Goal: Task Accomplishment & Management: Complete application form

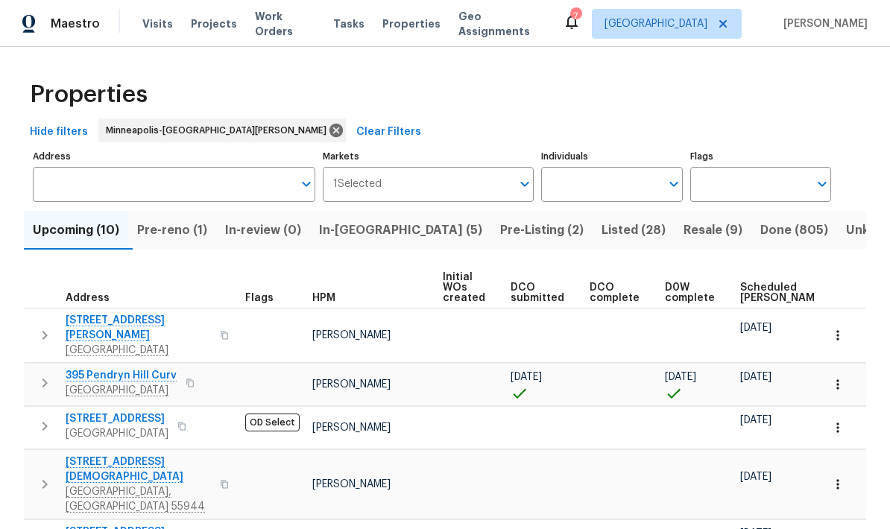
scroll to position [2, 0]
click at [67, 186] on input "Address" at bounding box center [163, 184] width 260 height 35
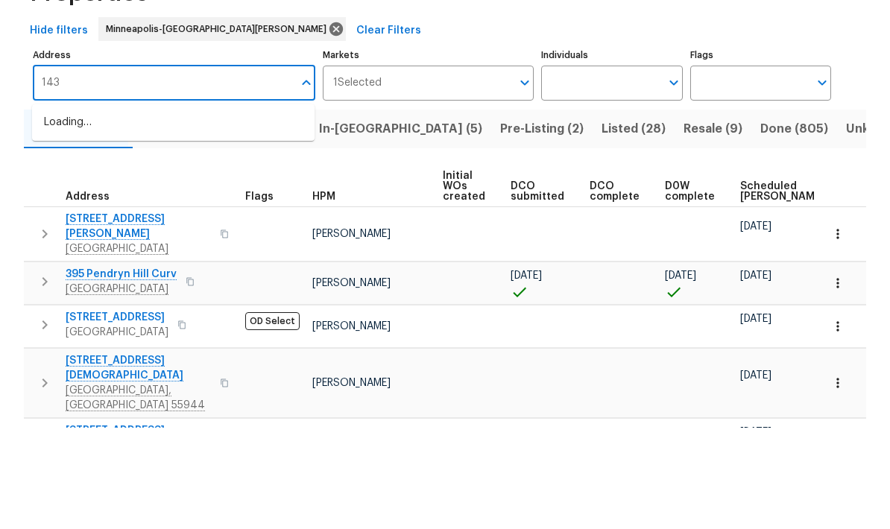
type input "1430"
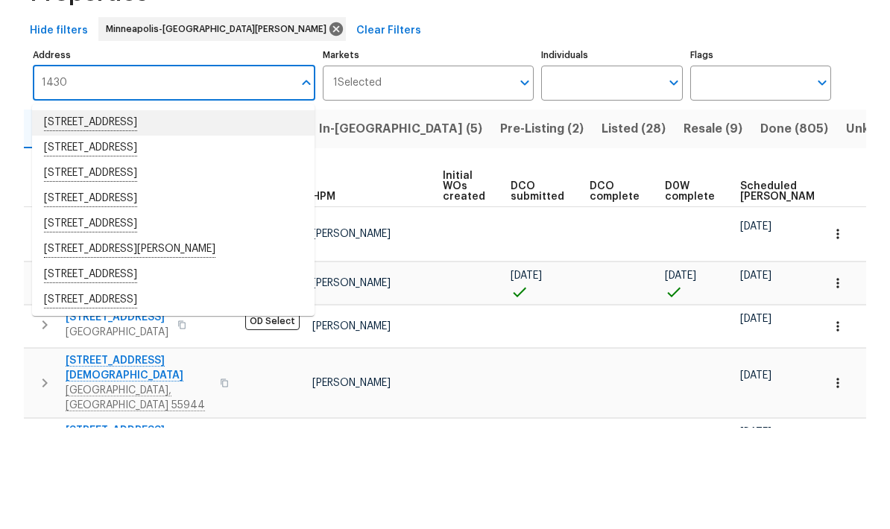
click at [57, 212] on li "1430 139th St E Rosemount MN 55068" at bounding box center [173, 224] width 283 height 25
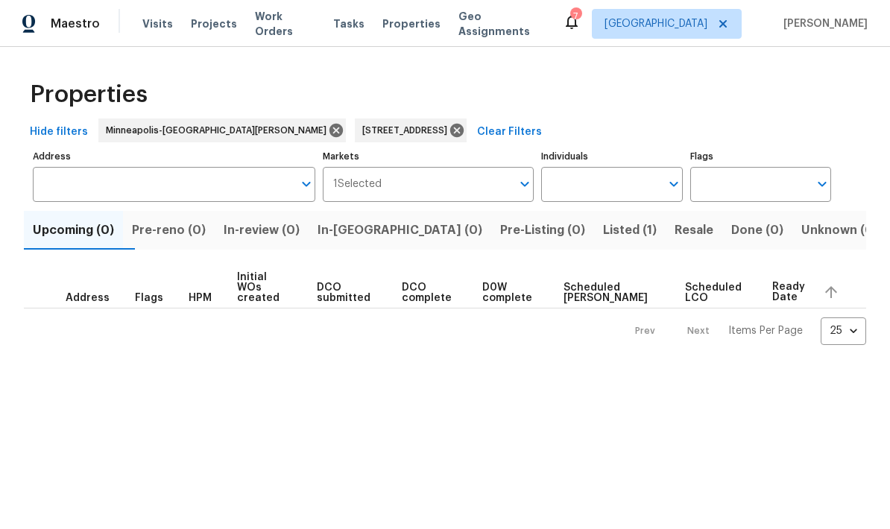
type input "1430 139th St E Rosemount MN 55068"
click at [603, 236] on span "Listed (1)" at bounding box center [630, 230] width 54 height 21
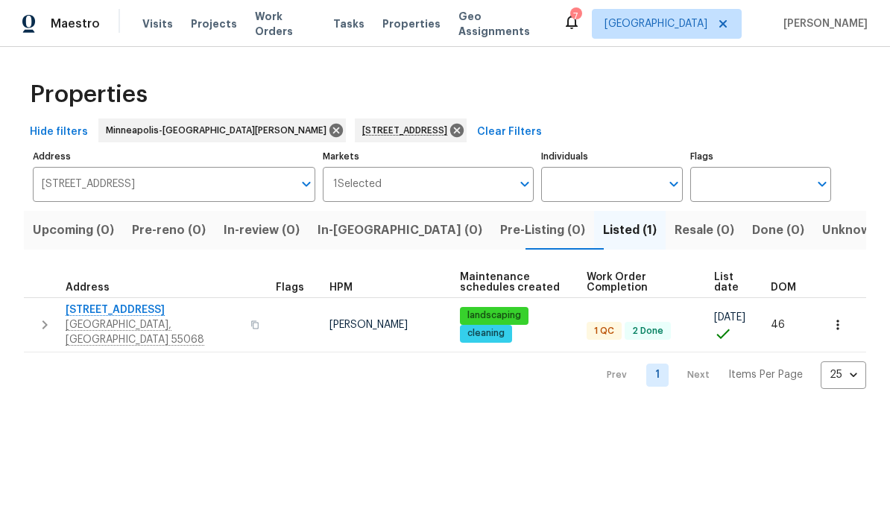
click at [74, 308] on span "[STREET_ADDRESS]" at bounding box center [154, 310] width 176 height 15
click at [449, 136] on icon at bounding box center [457, 130] width 16 height 16
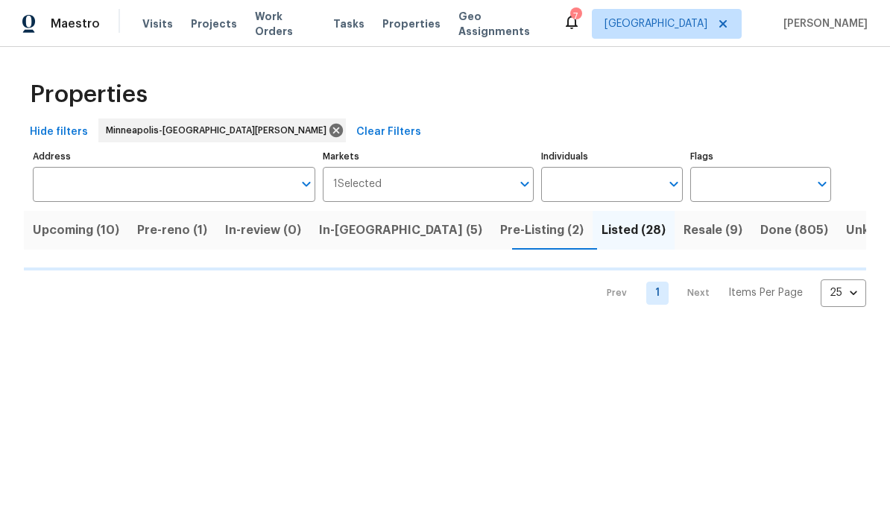
click at [56, 236] on span "Upcoming (10)" at bounding box center [76, 230] width 86 height 21
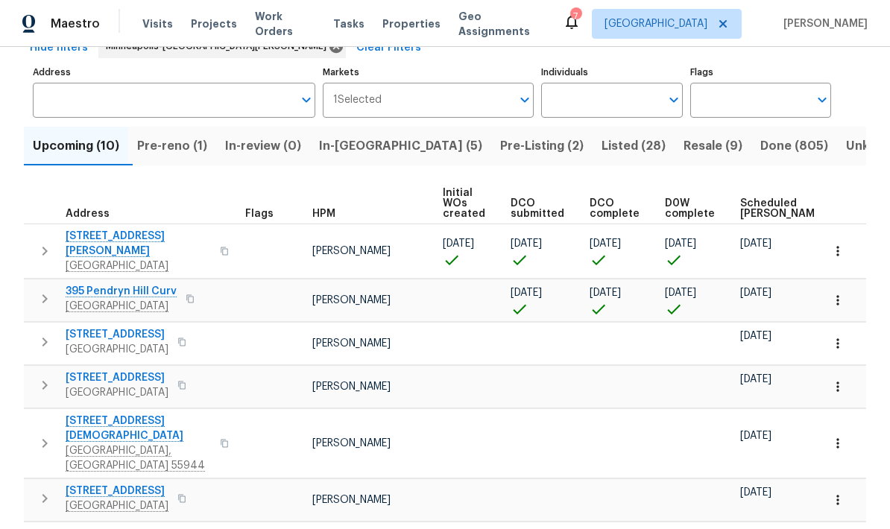
click at [104, 284] on span "395 Pendryn Hill Curv" at bounding box center [121, 291] width 111 height 15
click at [363, 156] on span "In-reno (5)" at bounding box center [400, 146] width 163 height 21
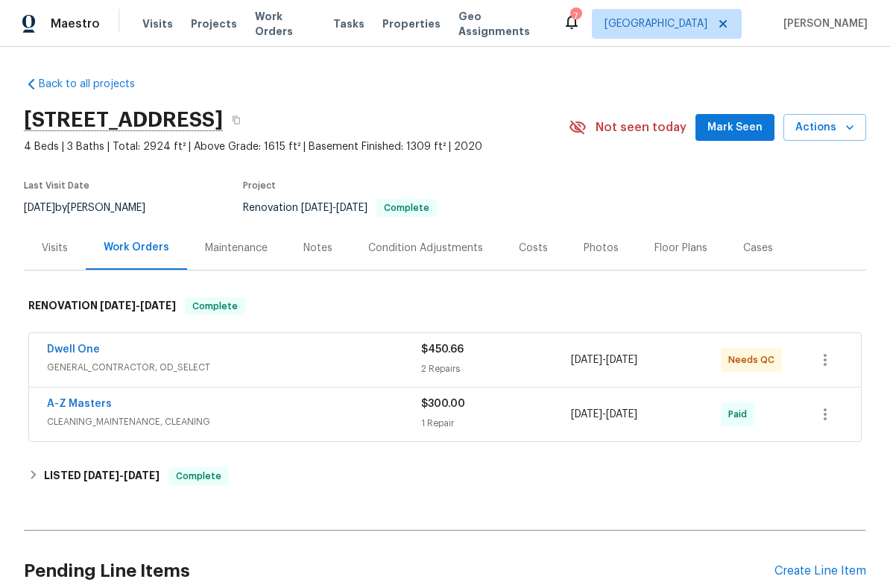
click at [75, 346] on link "Dwell One" at bounding box center [73, 349] width 53 height 10
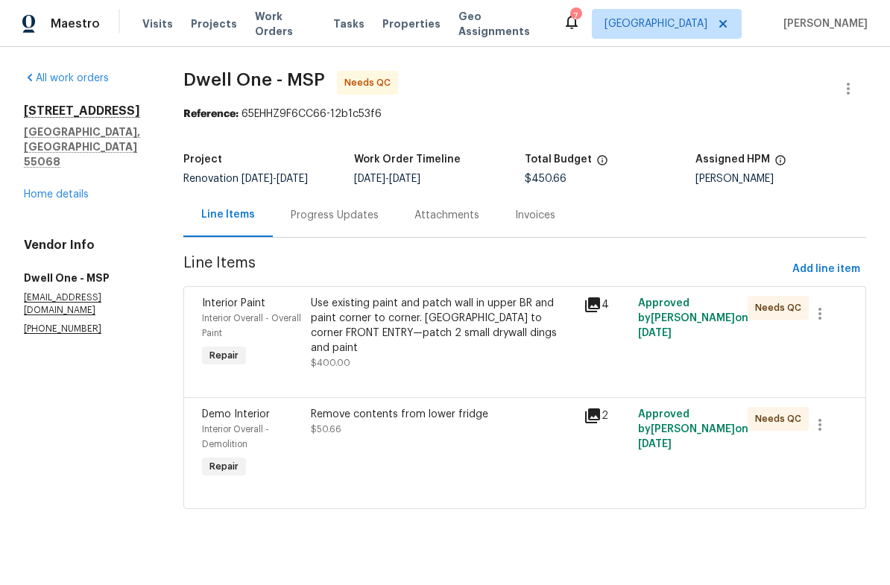
click at [328, 208] on div "Progress Updates" at bounding box center [335, 215] width 88 height 15
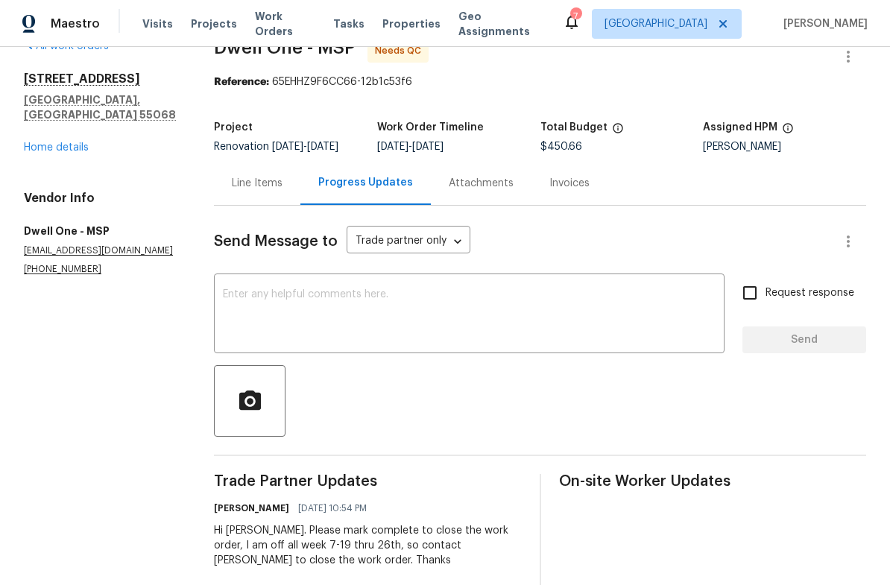
scroll to position [31, 0]
click at [265, 192] on div "Line Items" at bounding box center [257, 184] width 51 height 15
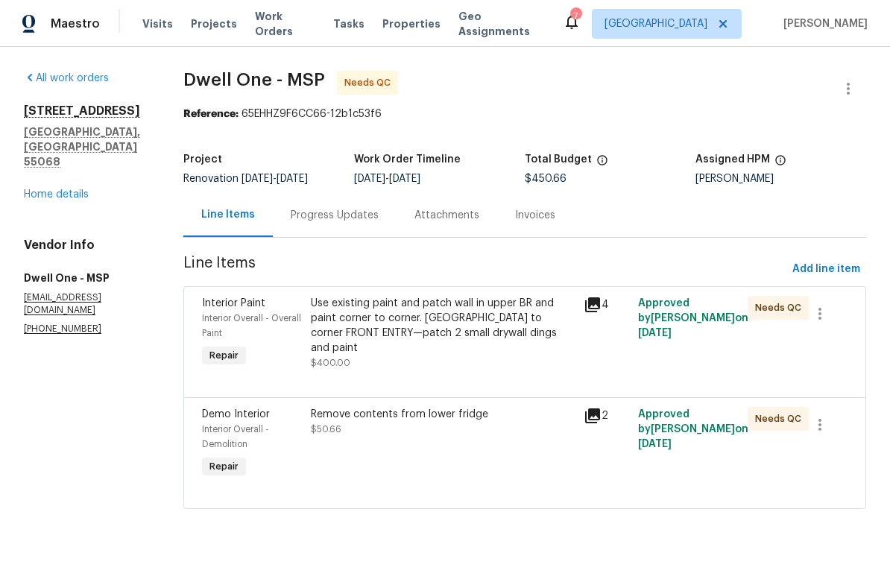
click at [371, 327] on div "Use existing paint and patch wall in upper BR and paint corner to corner. [GEOG…" at bounding box center [443, 326] width 264 height 60
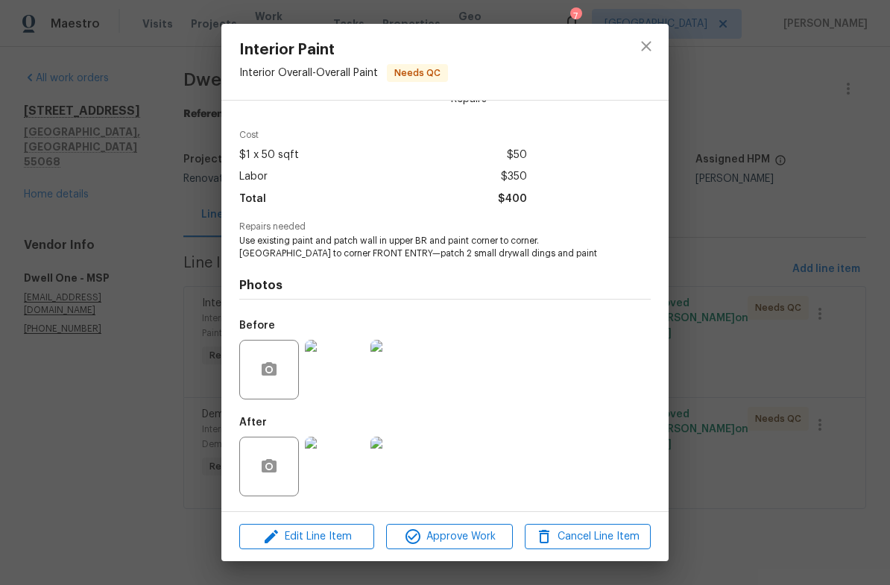
scroll to position [42, 0]
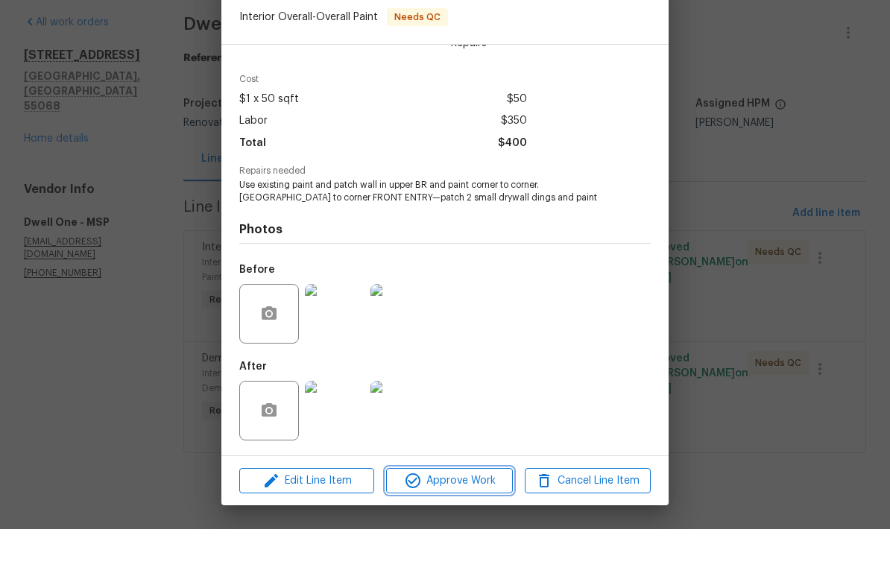
click at [454, 528] on span "Approve Work" at bounding box center [449, 537] width 117 height 19
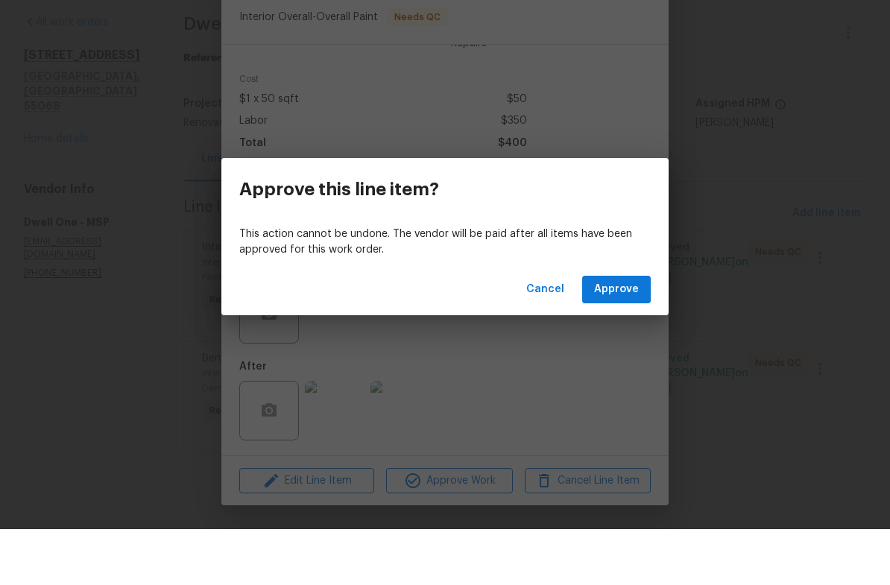
click at [609, 336] on span "Approve" at bounding box center [616, 345] width 45 height 19
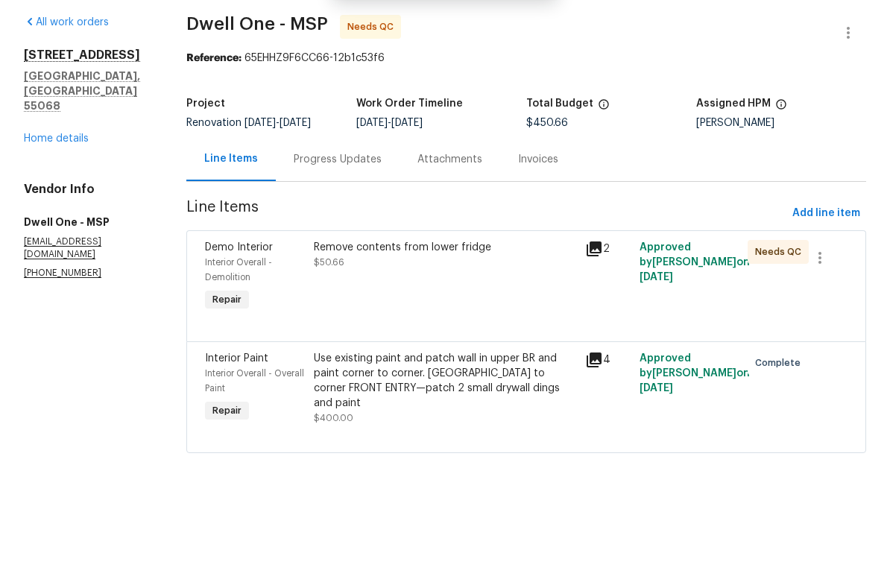
click at [330, 296] on div "Remove contents from lower fridge" at bounding box center [445, 303] width 262 height 15
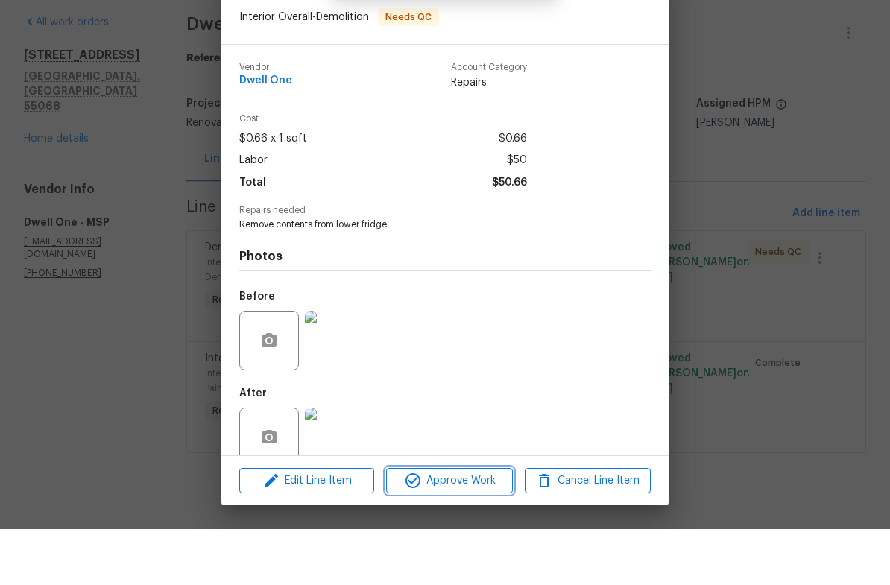
click at [450, 528] on span "Approve Work" at bounding box center [449, 537] width 117 height 19
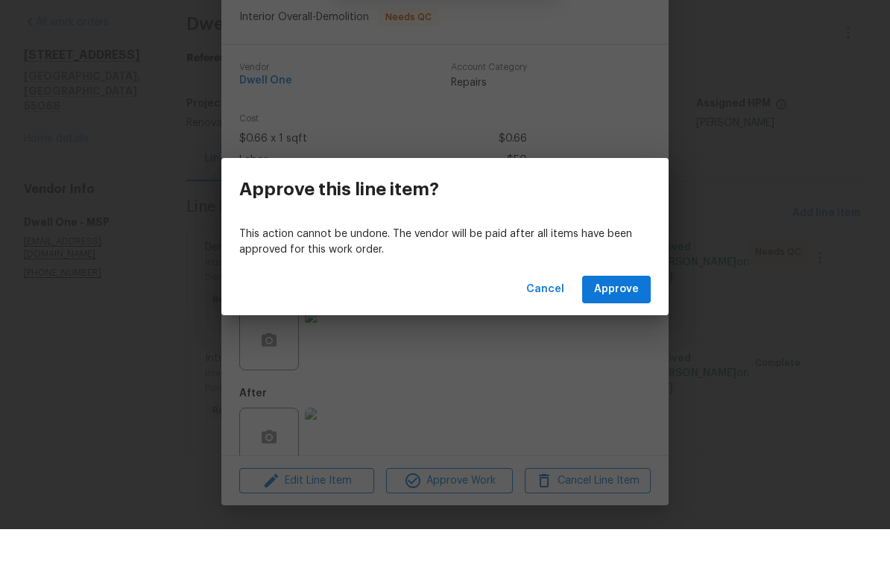
click at [606, 336] on span "Approve" at bounding box center [616, 345] width 45 height 19
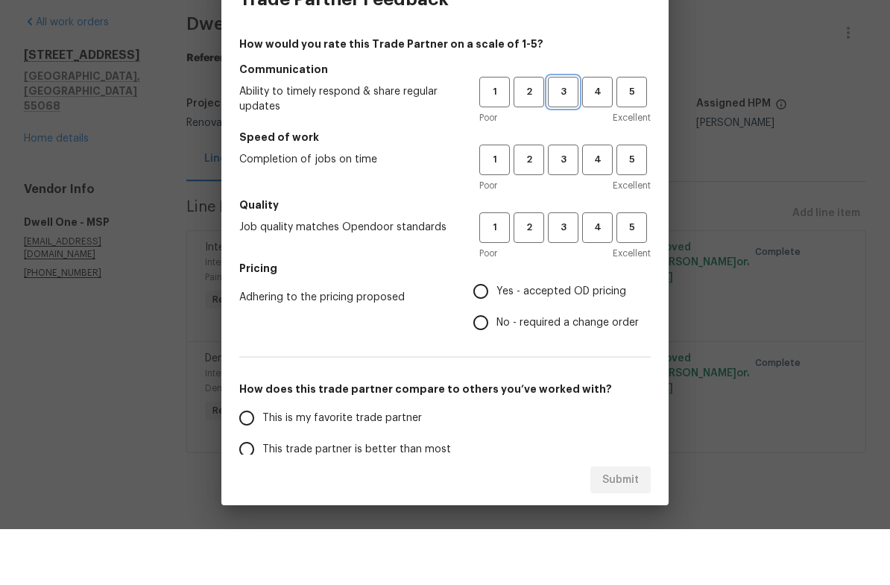
click at [564, 133] on button "3" at bounding box center [563, 148] width 31 height 31
click at [552, 207] on span "3" at bounding box center [563, 215] width 28 height 17
click at [566, 275] on span "3" at bounding box center [563, 283] width 28 height 17
click at [470, 332] on input "Yes - accepted OD pricing" at bounding box center [480, 347] width 31 height 31
radio input "true"
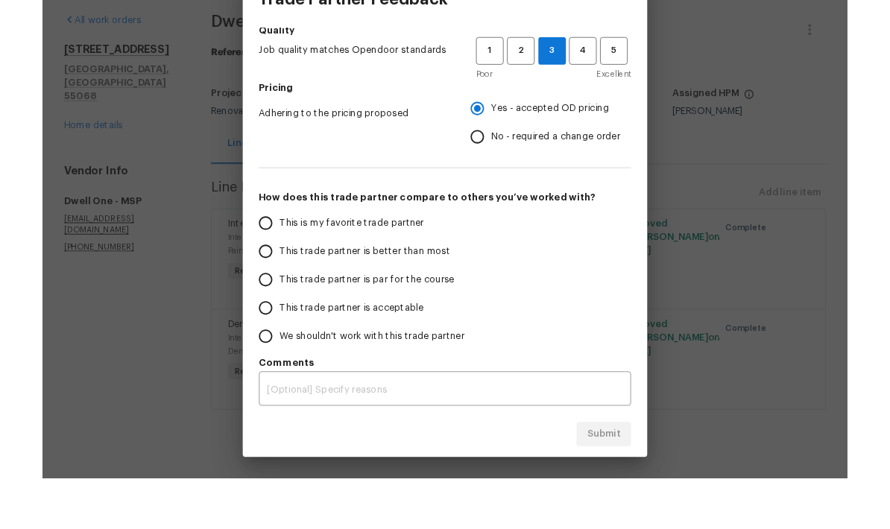
scroll to position [171, 0]
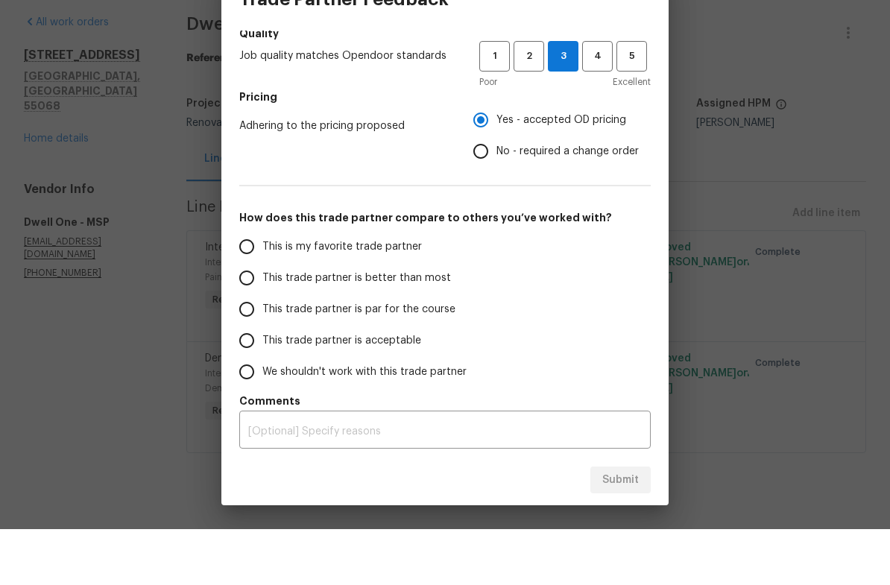
click at [245, 350] on input "This trade partner is par for the course" at bounding box center [246, 365] width 31 height 31
click at [611, 527] on span "Submit" at bounding box center [620, 536] width 37 height 19
radio input "true"
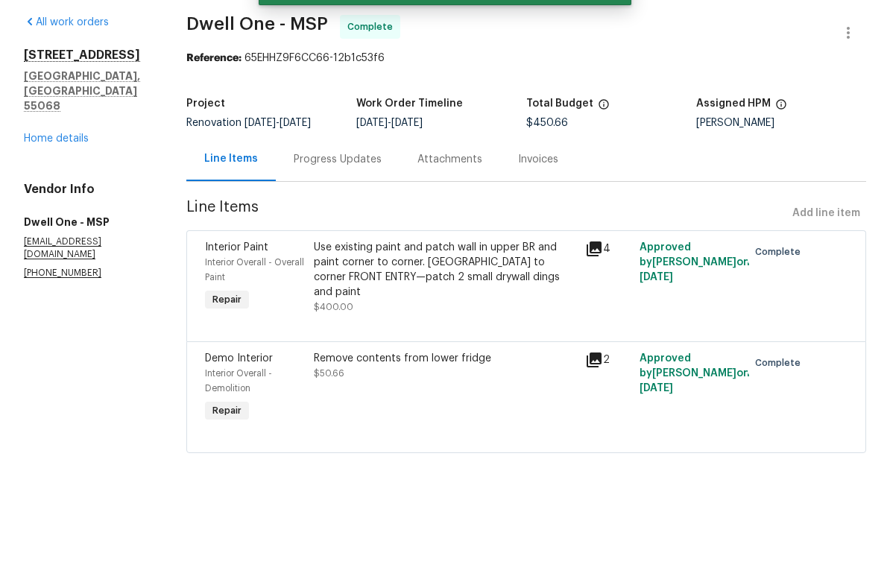
click at [40, 189] on link "Home details" at bounding box center [56, 194] width 65 height 10
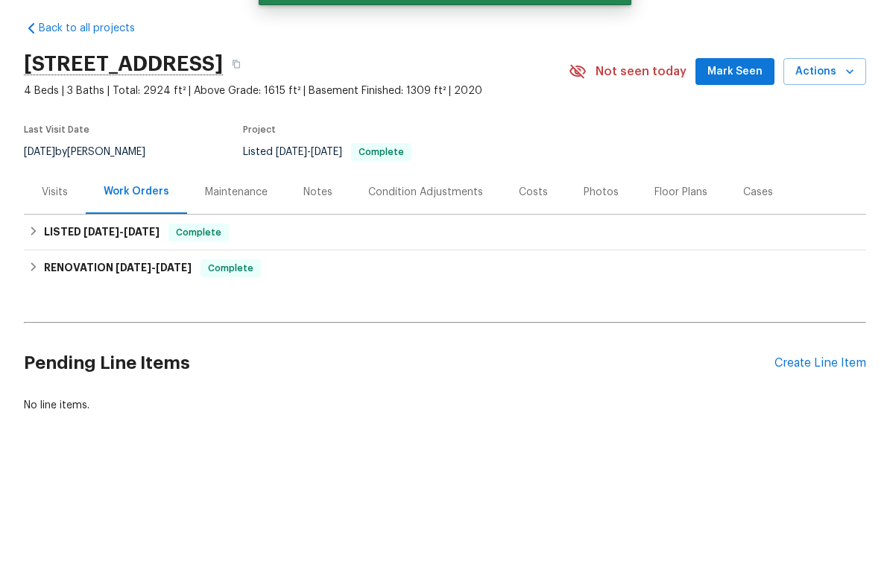
click at [795, 412] on div "Create Line Item" at bounding box center [821, 419] width 92 height 14
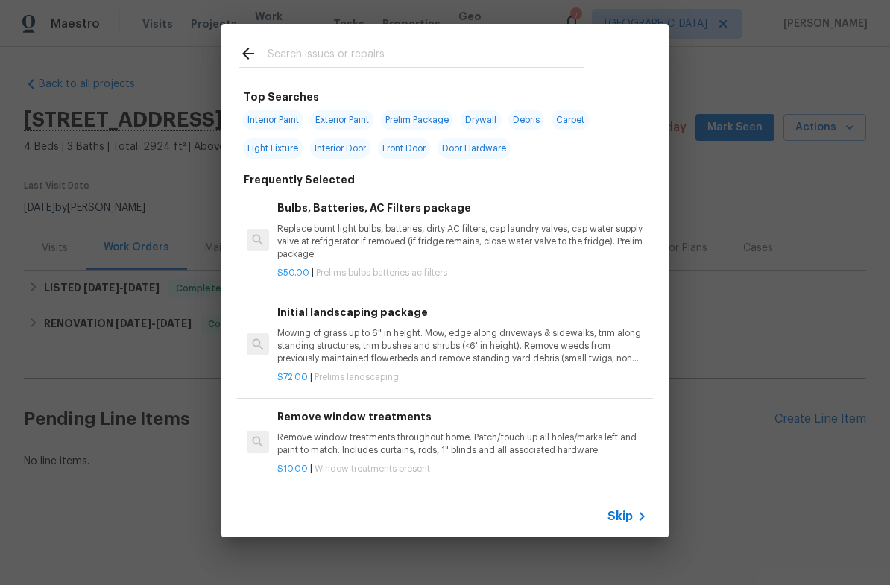
click at [289, 57] on input "text" at bounding box center [426, 56] width 316 height 22
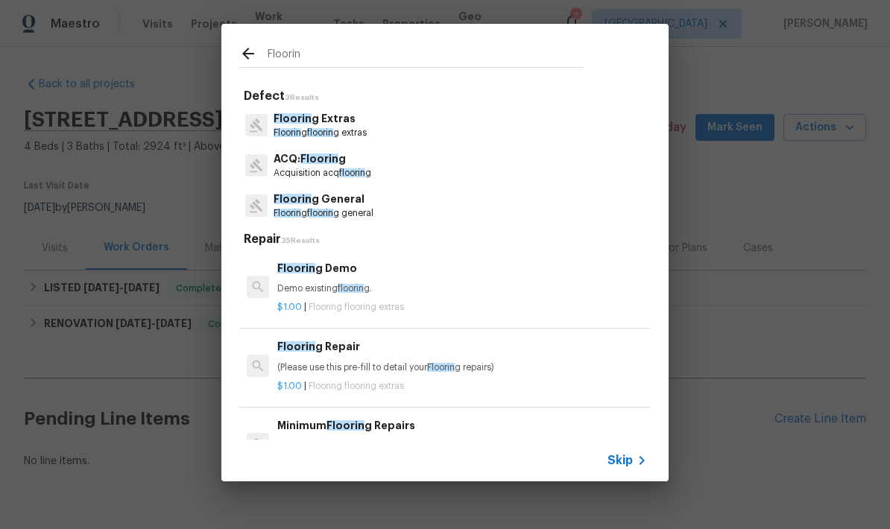
type input "Flooring"
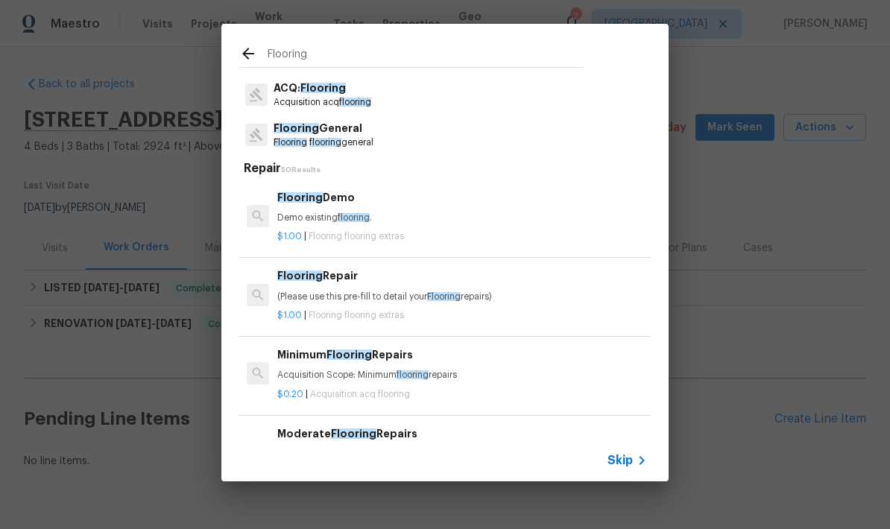
scroll to position [73, 0]
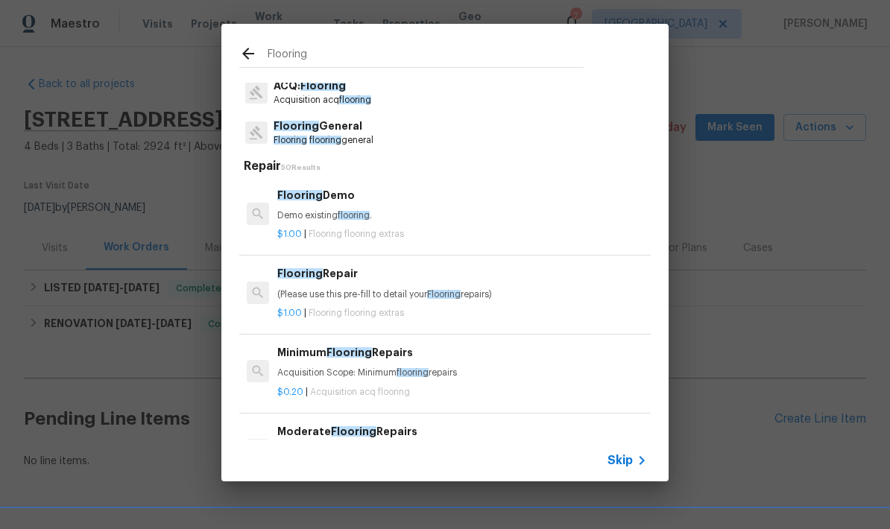
click at [297, 133] on p "Flooring General" at bounding box center [324, 127] width 100 height 16
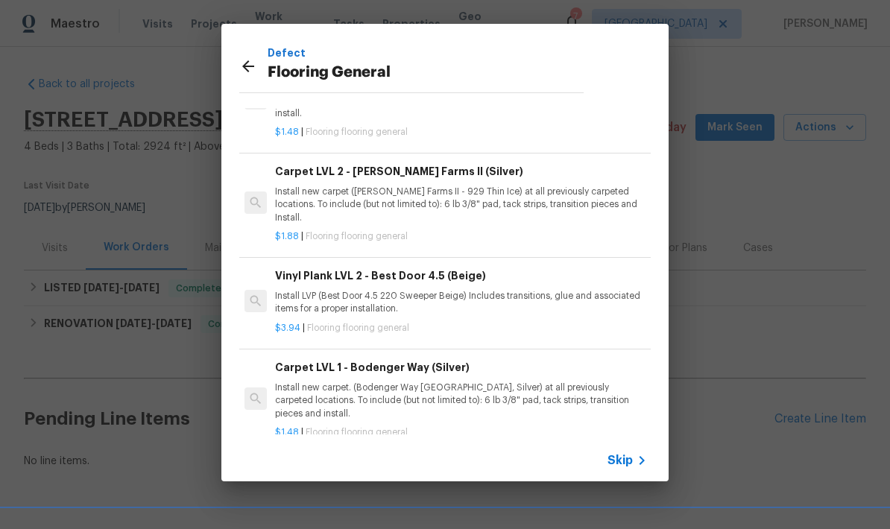
scroll to position [668, 2]
click at [341, 291] on p "Install LVP (Best Door 4.5 220 Sweeper Beige) Includes transitions, glue and as…" at bounding box center [460, 303] width 370 height 25
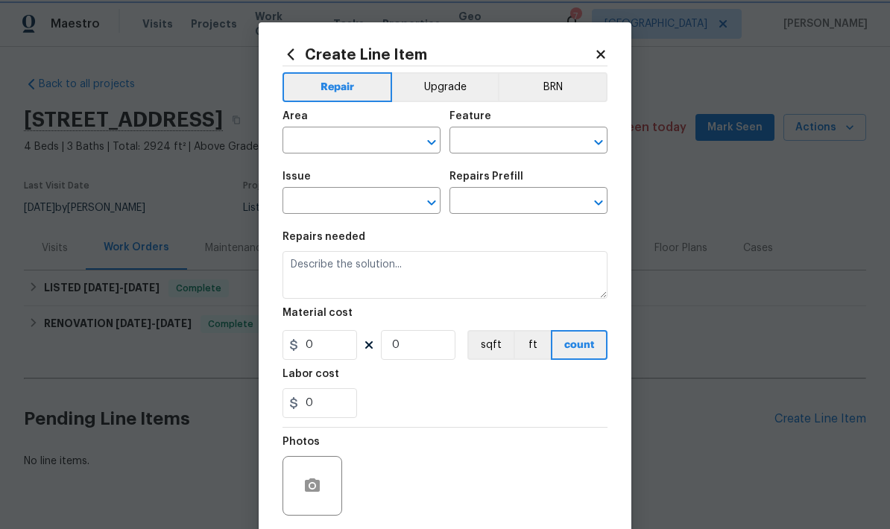
type input "Overall Flooring"
type input "Flooring General"
type input "Vinyl Plank LVL 2 - Best Door 4.5 (Beige) $3.94"
type textarea "Install LVP (Best Door 4.5 220 Sweeper Beige) Includes transitions, glue and as…"
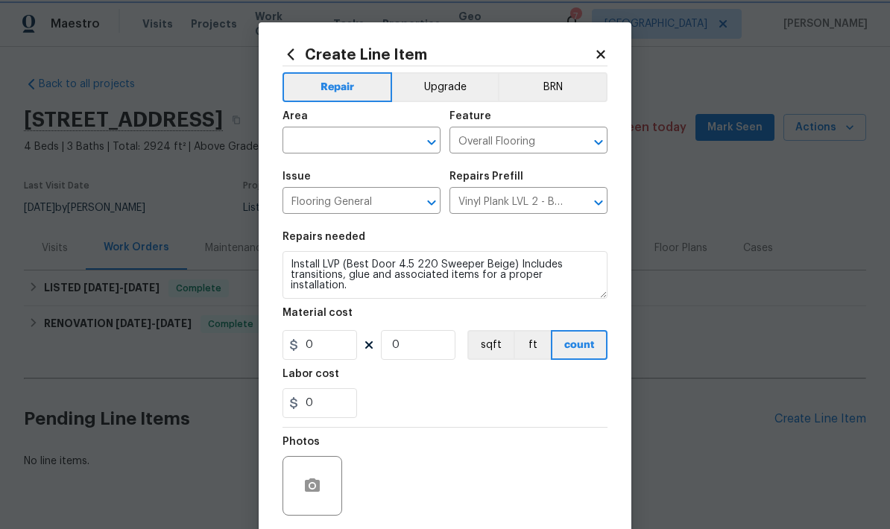
type input "3.94"
type input "1"
click at [306, 148] on input "text" at bounding box center [341, 141] width 116 height 23
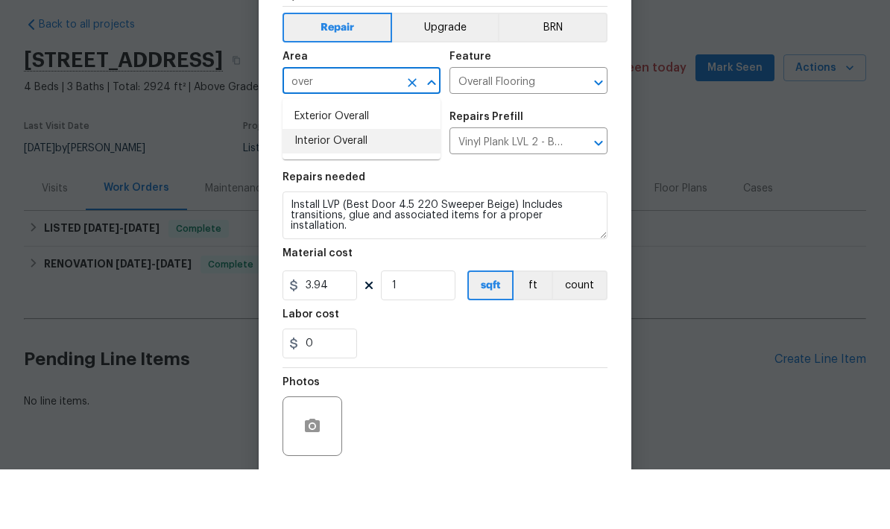
click at [302, 189] on li "Interior Overall" at bounding box center [362, 201] width 158 height 25
type input "Interior Overall"
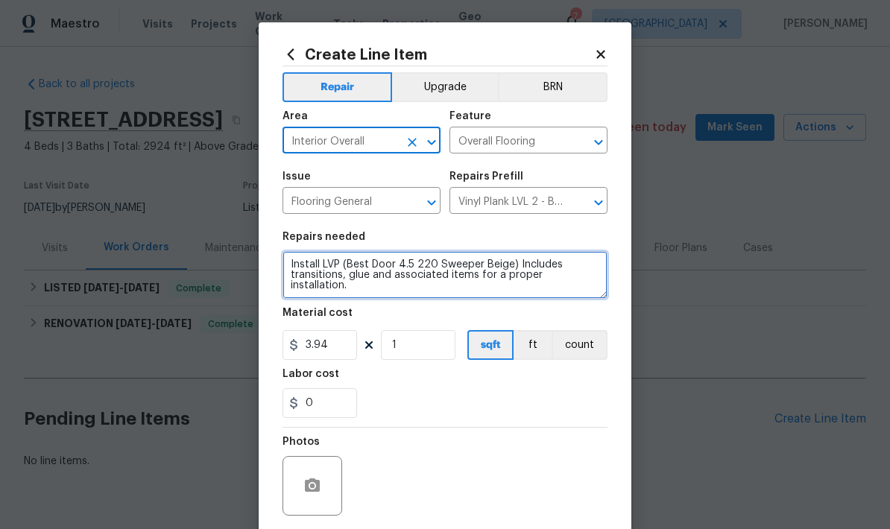
click at [288, 267] on textarea "Install LVP (Best Door 4.5 220 Sweeper Beige) Includes transitions, glue and as…" at bounding box center [445, 275] width 325 height 48
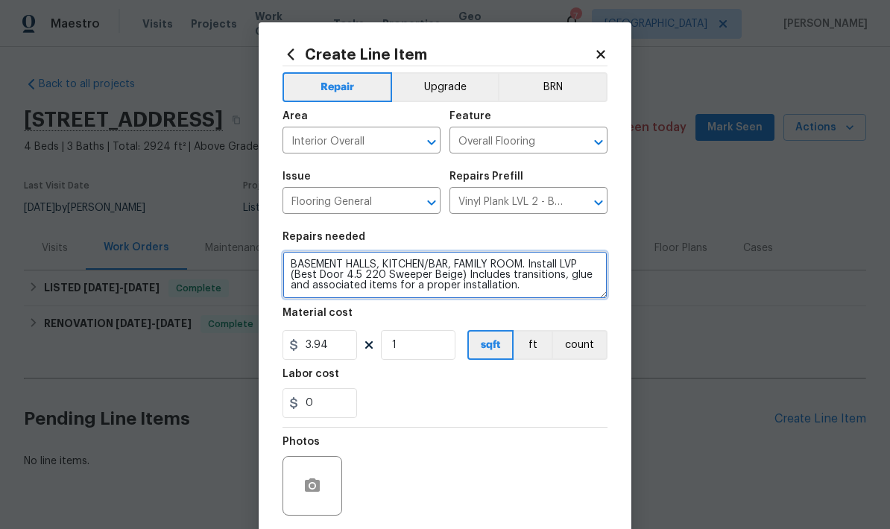
type textarea "BASEMENT HALLS, KITCHEN/BAR, FAMILY ROOM. Install LVP (Best Door 4.5 220 Sweepe…"
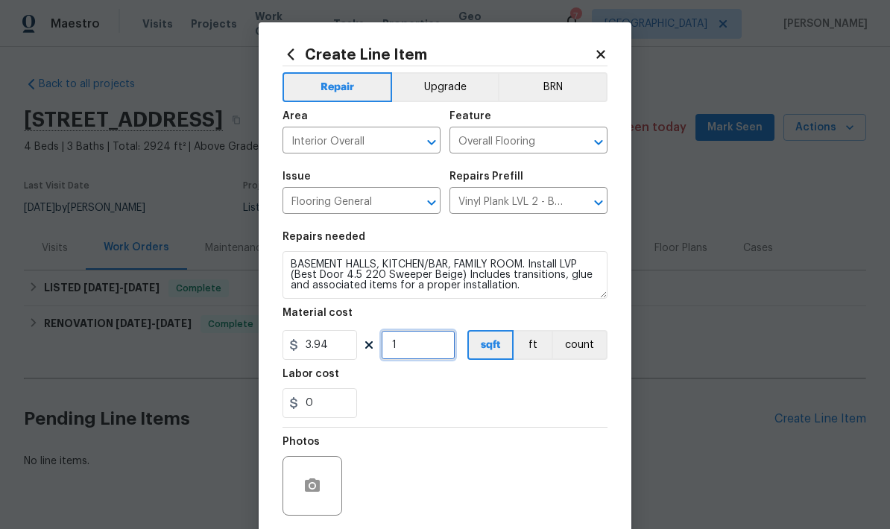
click at [406, 341] on input "1" at bounding box center [418, 345] width 75 height 30
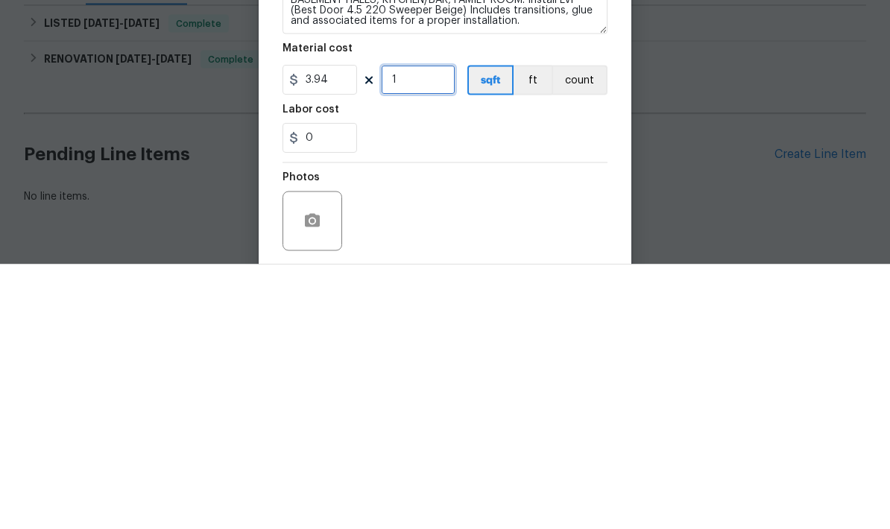
click at [424, 330] on input "1" at bounding box center [418, 345] width 75 height 30
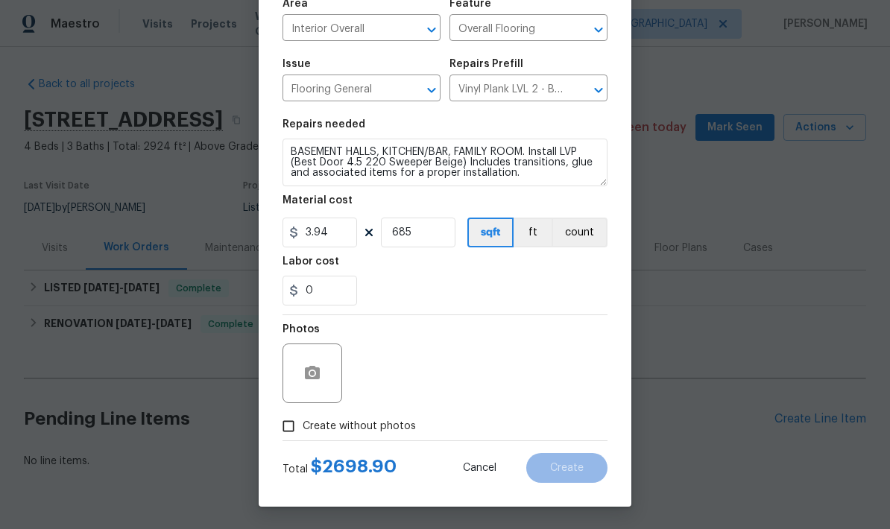
scroll to position [116, 0]
type input "685"
click at [312, 295] on input "0" at bounding box center [320, 291] width 75 height 30
type input "750"
click at [388, 277] on div "750" at bounding box center [445, 291] width 325 height 30
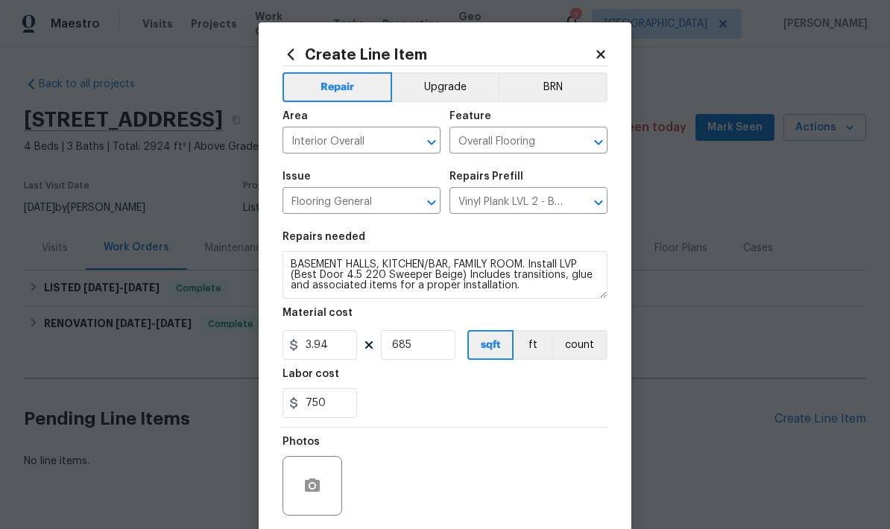
scroll to position [0, 0]
click at [438, 80] on button "Upgrade" at bounding box center [445, 87] width 107 height 30
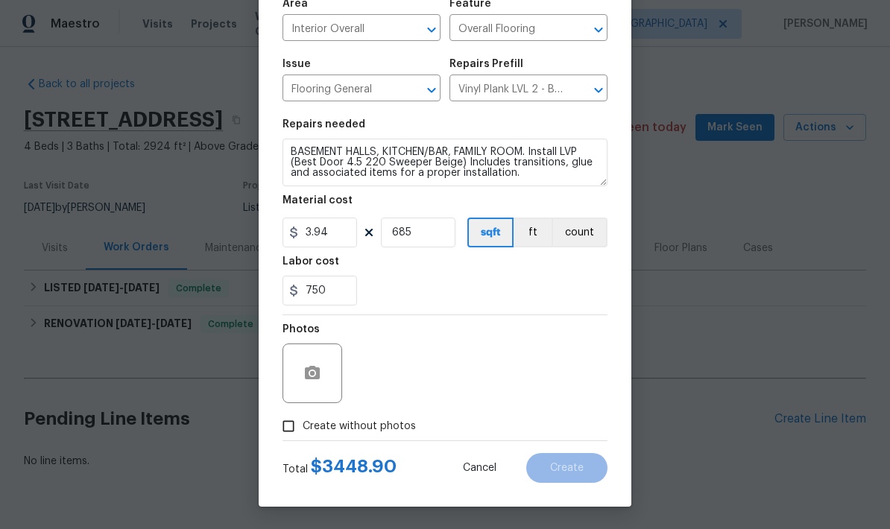
scroll to position [116, 0]
click at [284, 425] on input "Create without photos" at bounding box center [288, 426] width 28 height 28
checkbox input "true"
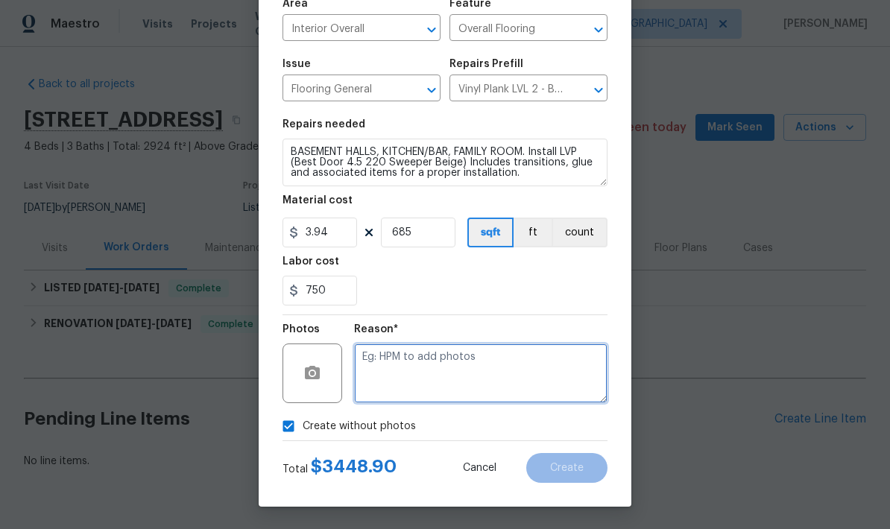
click at [376, 361] on textarea at bounding box center [480, 374] width 253 height 60
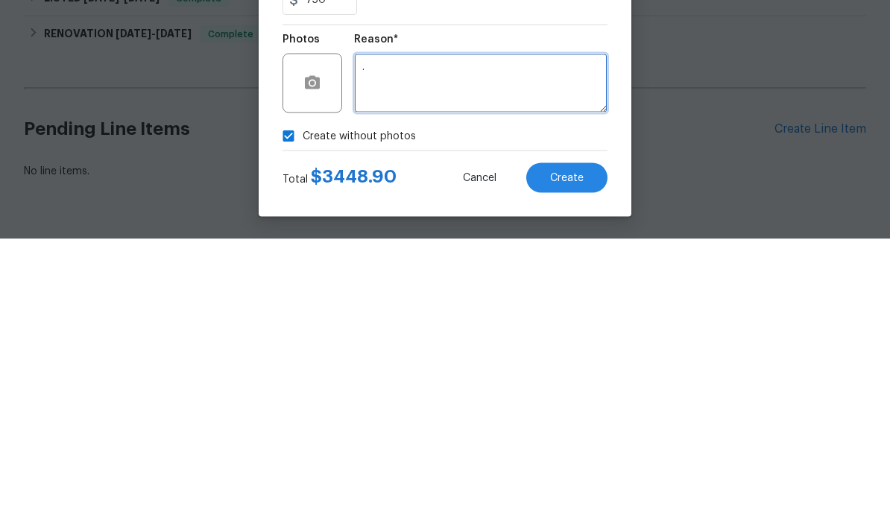
type textarea "."
click at [436, 412] on div "Create without photos" at bounding box center [445, 426] width 325 height 28
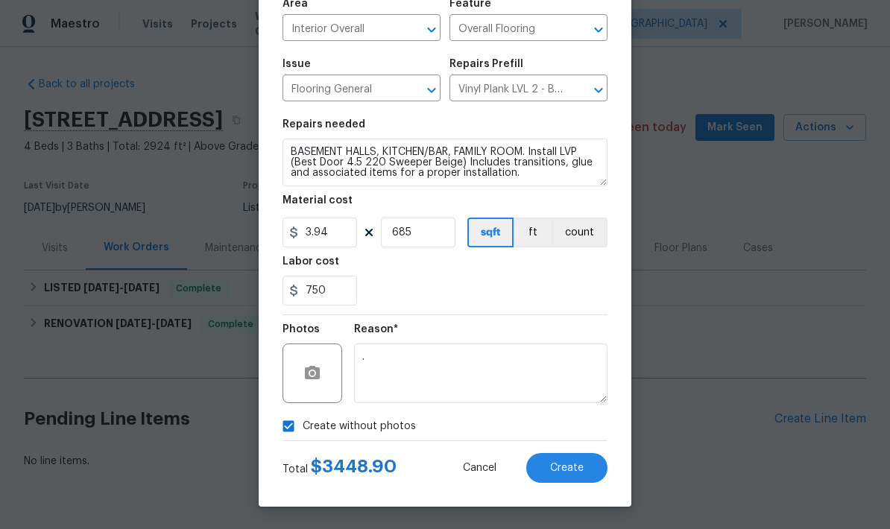
click at [562, 471] on span "Create" at bounding box center [567, 468] width 34 height 11
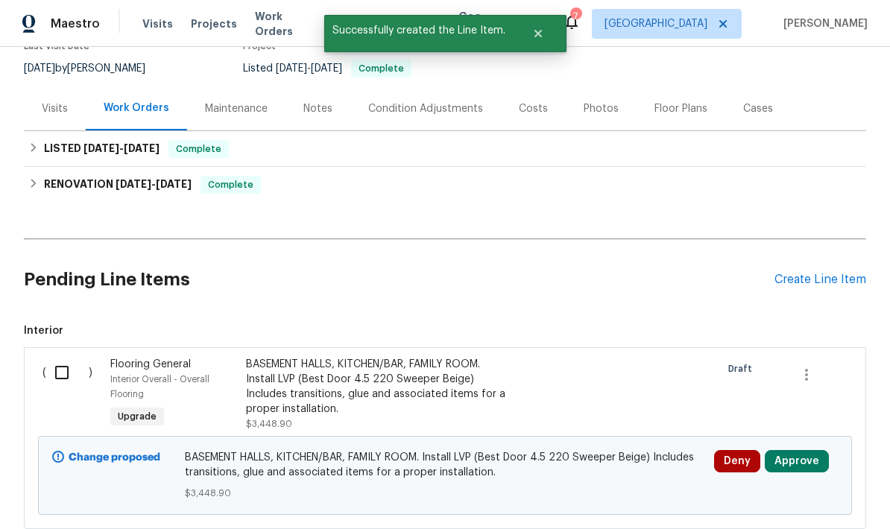
scroll to position [140, 0]
click at [790, 272] on div "Create Line Item" at bounding box center [821, 279] width 92 height 14
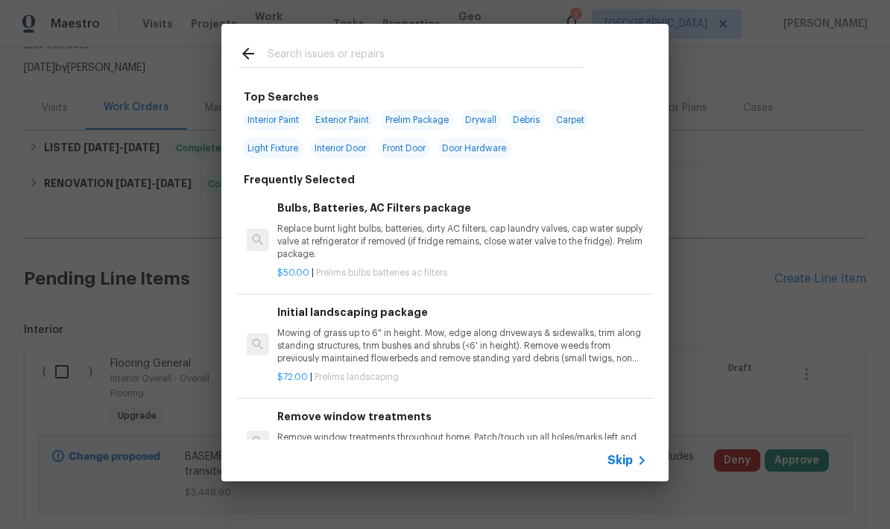
click at [277, 57] on input "text" at bounding box center [426, 56] width 316 height 22
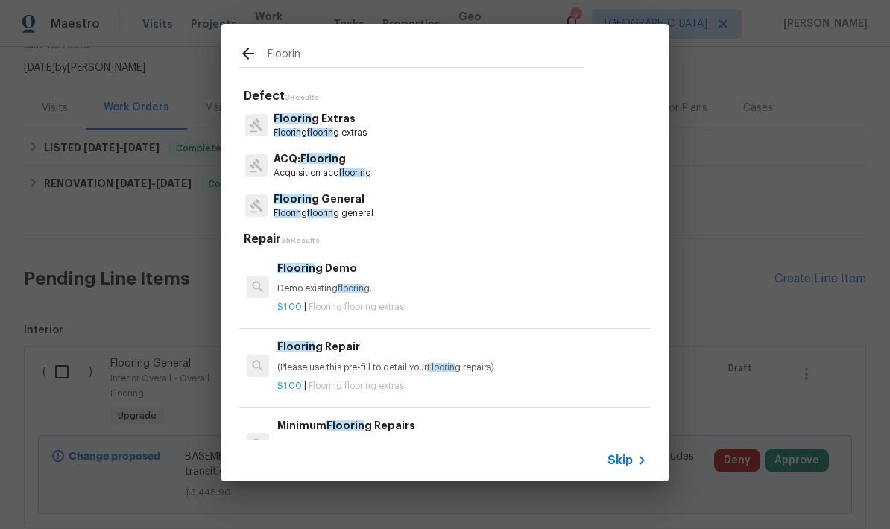
type input "Flooring"
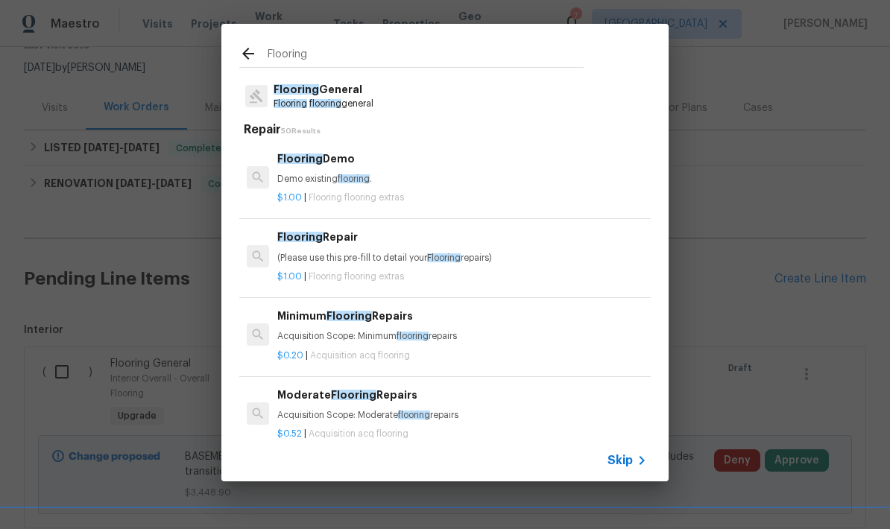
click at [303, 104] on span "Flooring" at bounding box center [291, 103] width 34 height 9
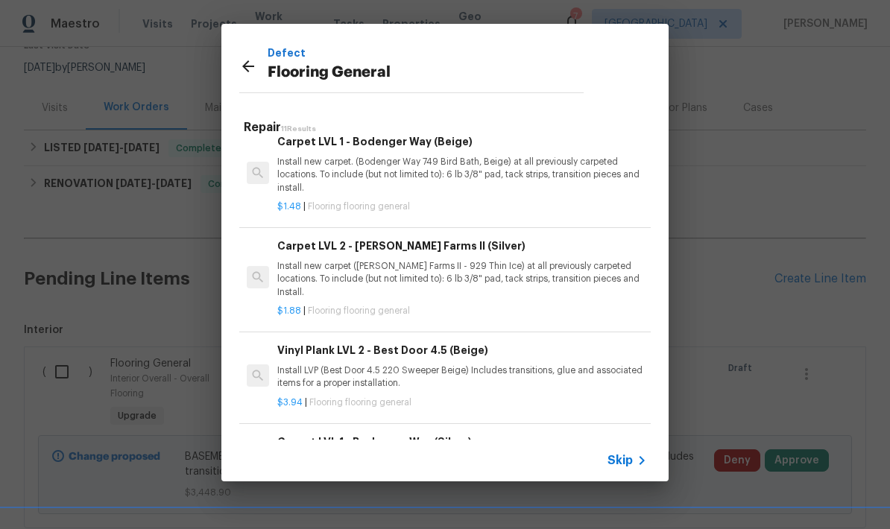
scroll to position [668, 0]
click at [324, 435] on h6 "Carpet LVL 1 - Bodenger Way (Silver)" at bounding box center [462, 443] width 370 height 16
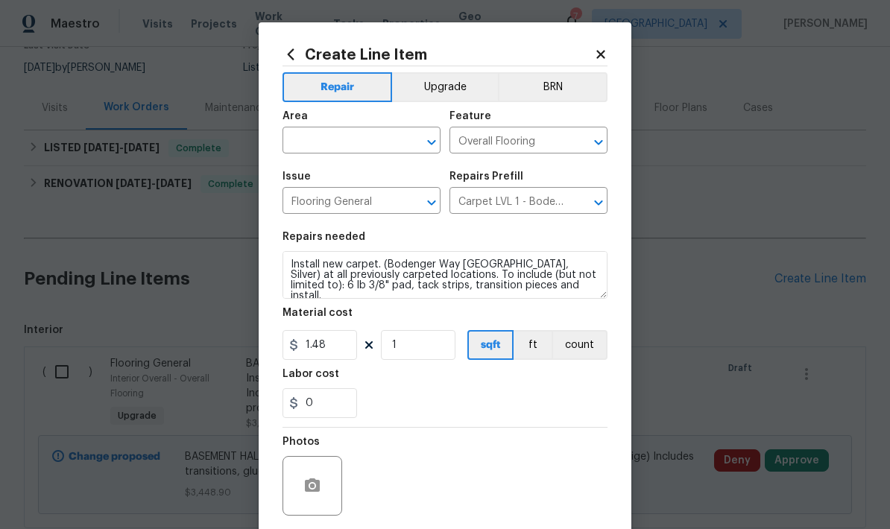
click at [297, 147] on input "text" at bounding box center [341, 141] width 116 height 23
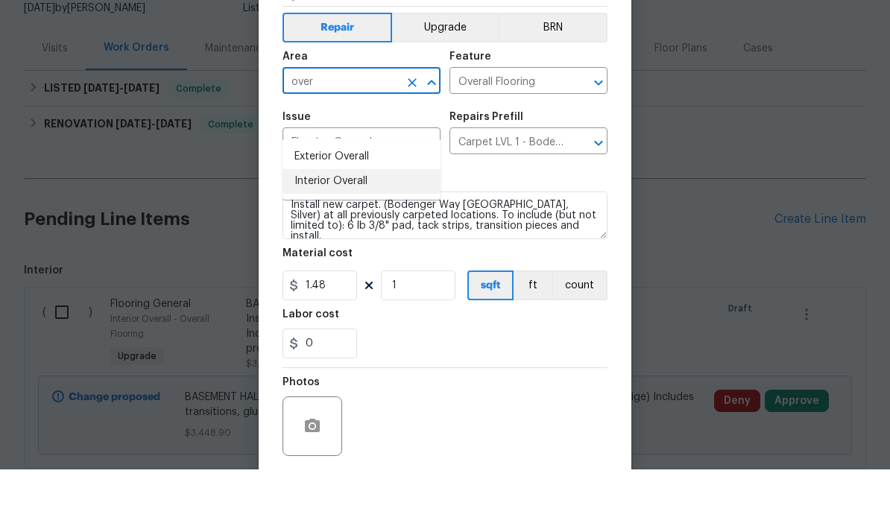
click at [309, 229] on li "Interior Overall" at bounding box center [362, 241] width 158 height 25
type input "Interior Overall"
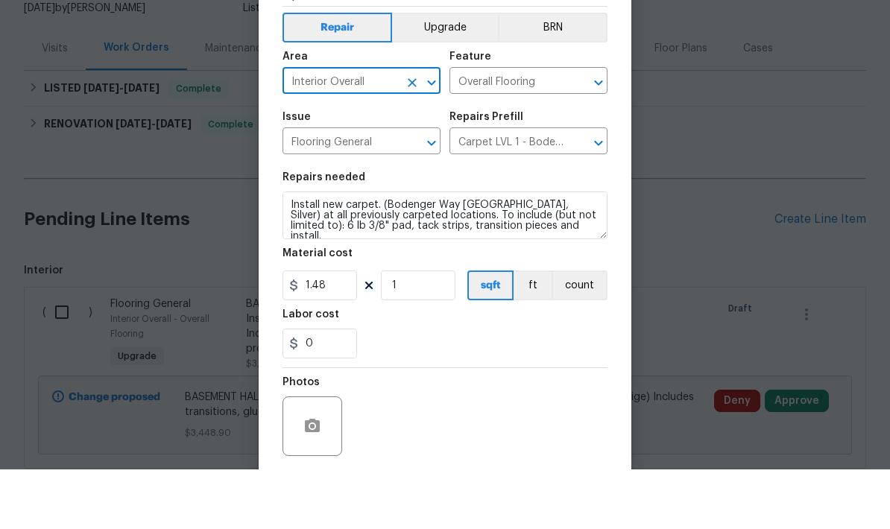
scroll to position [60, 0]
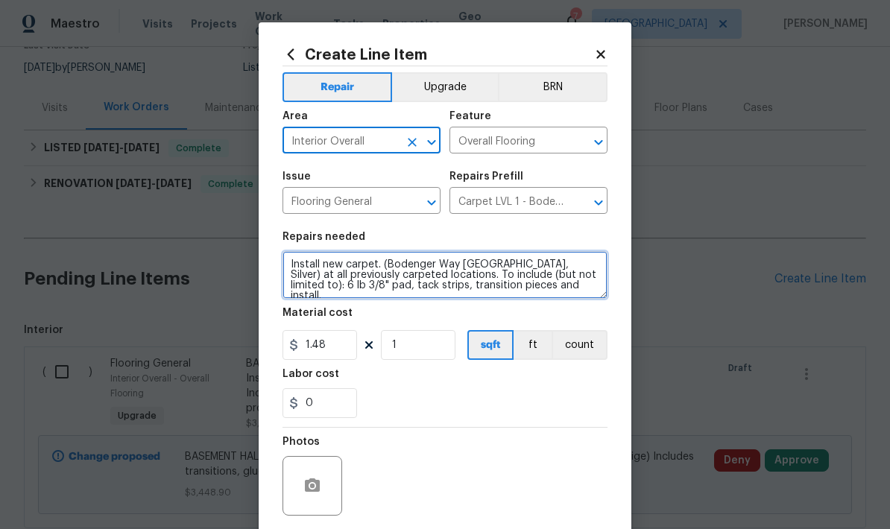
click at [285, 265] on textarea "Install new carpet. (Bodenger Way 945 Winter Ash, Silver) at all previously car…" at bounding box center [445, 275] width 325 height 48
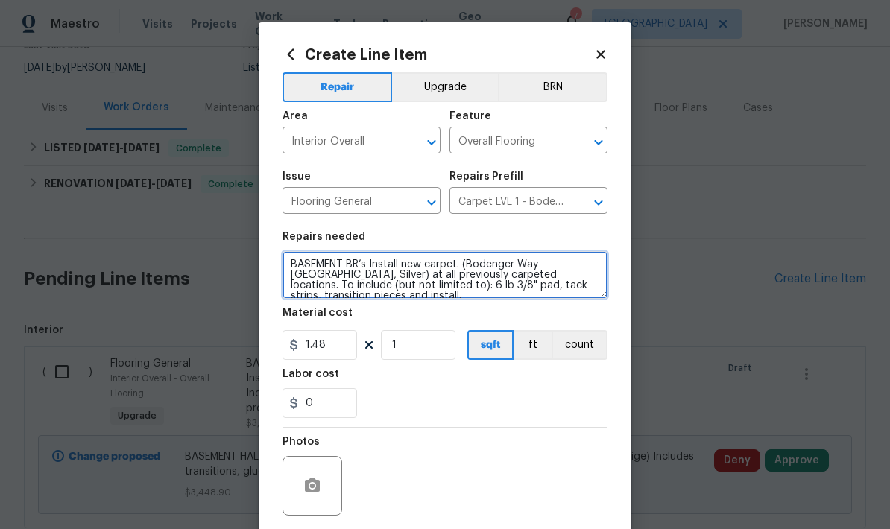
type textarea "BASEMENT BR’s Install new carpet. (Bodenger Way 945 Winter Ash, Silver) at all …"
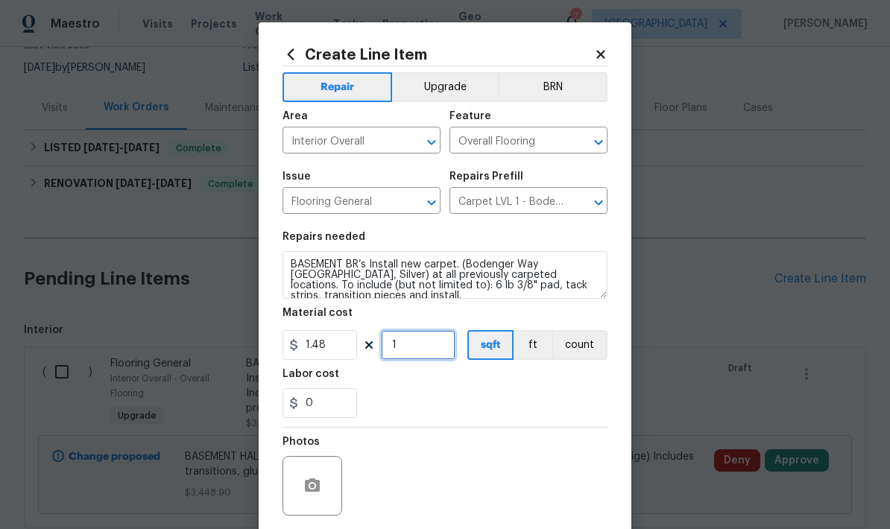
click at [411, 356] on input "1" at bounding box center [418, 345] width 75 height 30
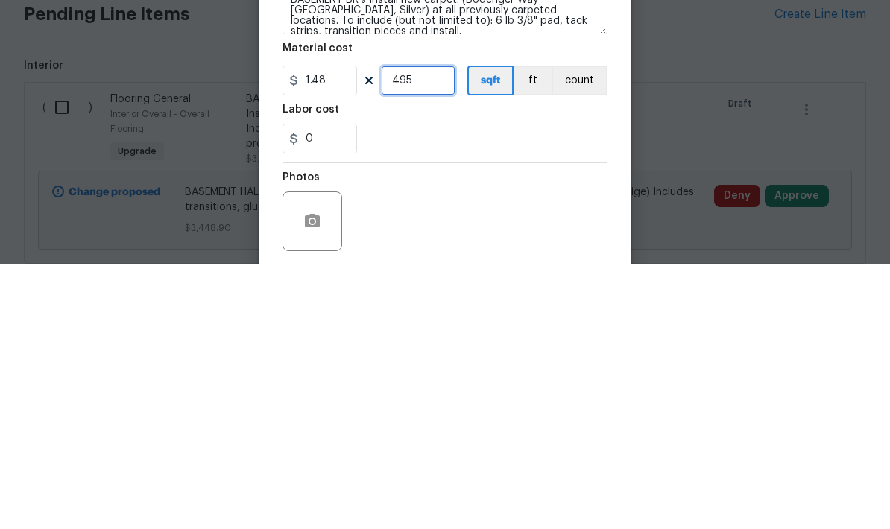
type input "495"
click at [405, 369] on div "Labor cost" at bounding box center [445, 378] width 325 height 19
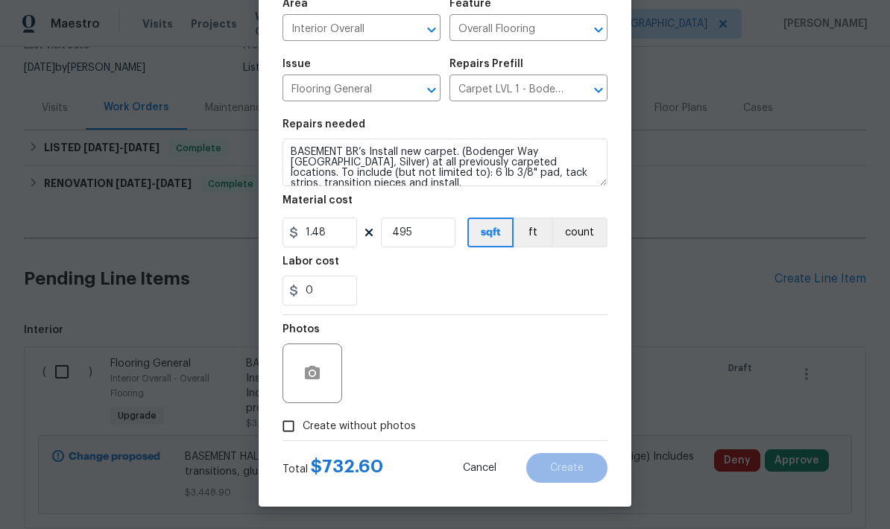
scroll to position [116, 0]
click at [285, 424] on input "Create without photos" at bounding box center [288, 426] width 28 height 28
checkbox input "true"
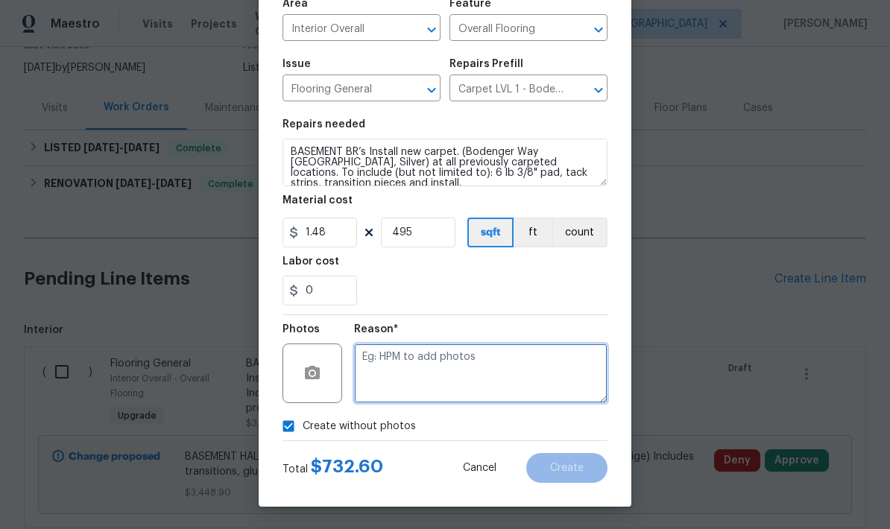
click at [384, 371] on textarea at bounding box center [480, 374] width 253 height 60
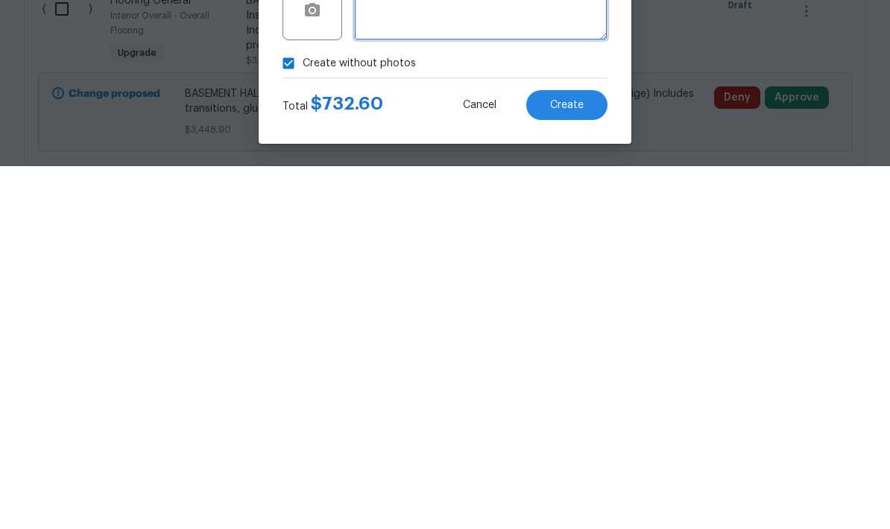
type textarea "."
click at [563, 463] on span "Create" at bounding box center [567, 468] width 34 height 11
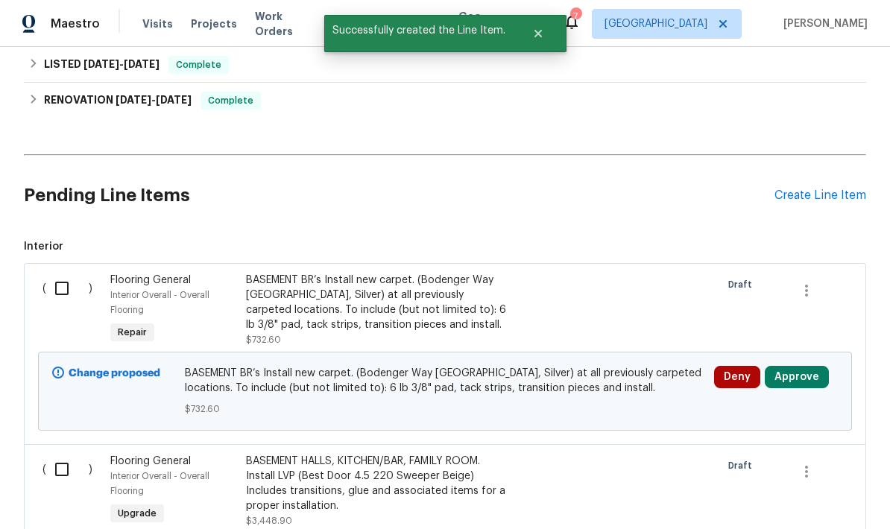
scroll to position [226, 0]
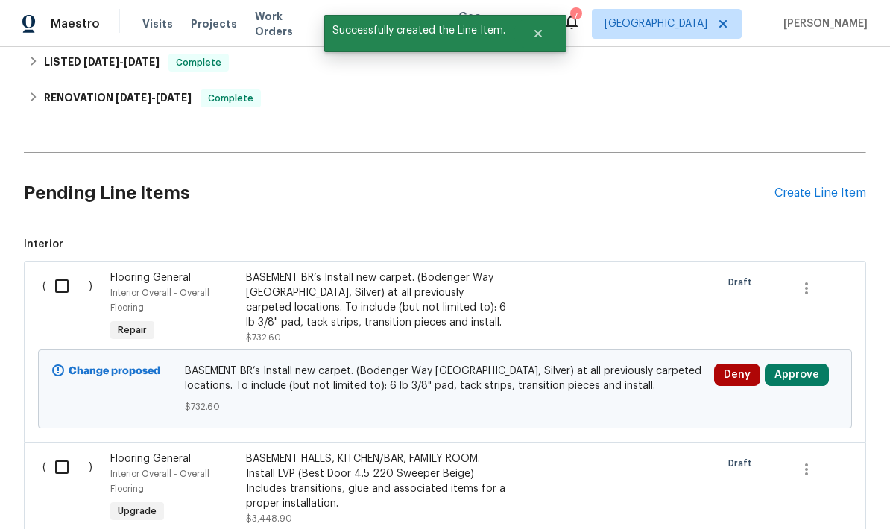
click at [57, 271] on input "checkbox" at bounding box center [67, 286] width 42 height 31
checkbox input "true"
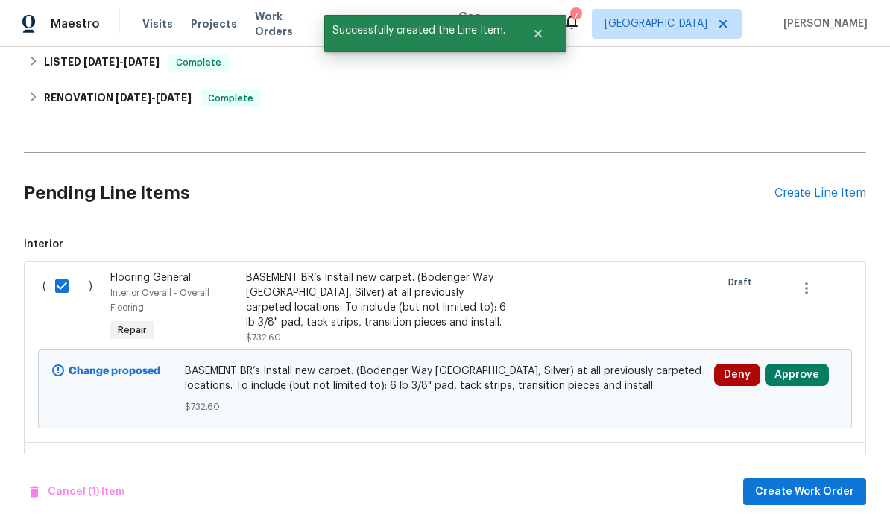
click at [58, 452] on input "checkbox" at bounding box center [67, 467] width 42 height 31
checkbox input "true"
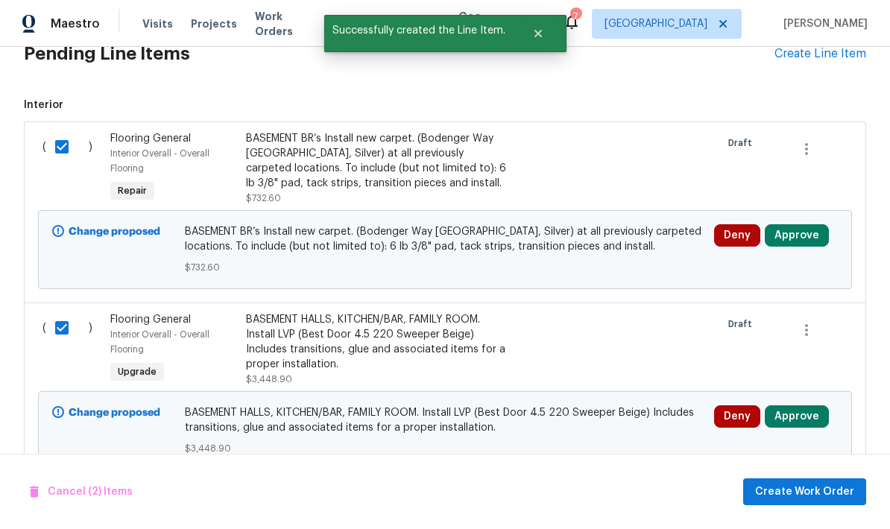
scroll to position [365, 0]
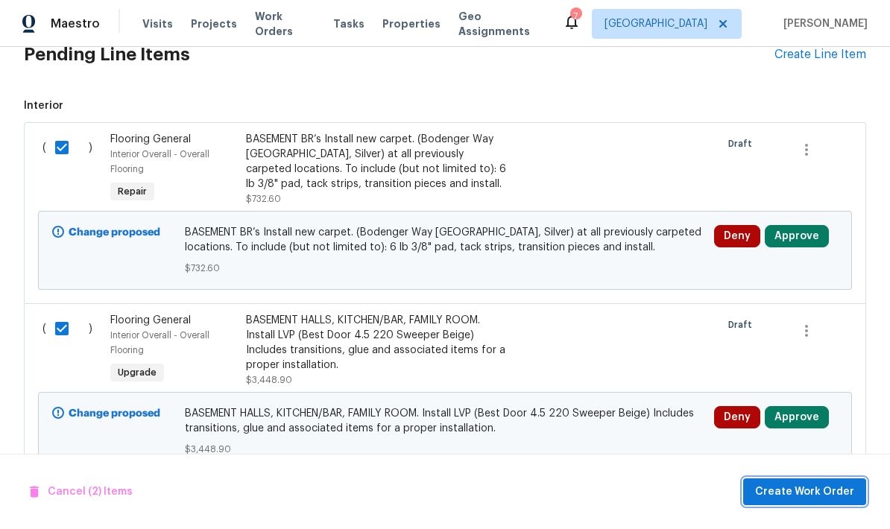
click at [786, 489] on span "Create Work Order" at bounding box center [804, 492] width 99 height 19
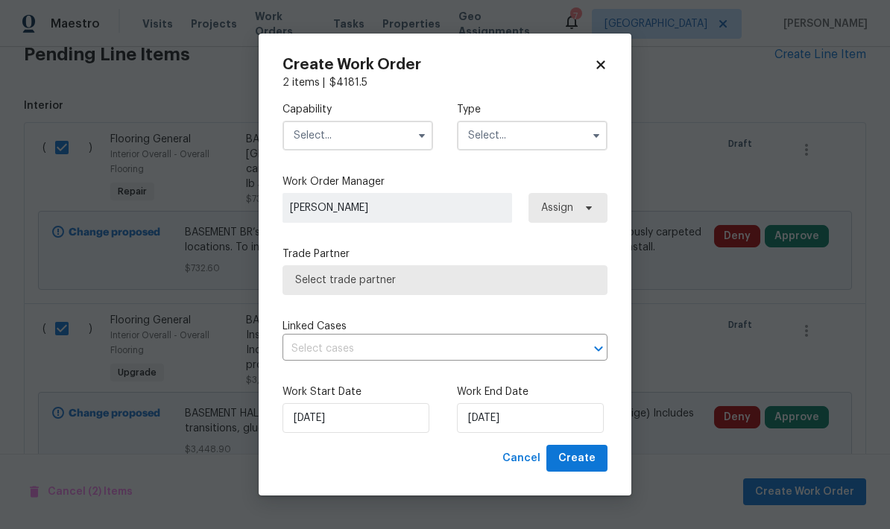
click at [310, 131] on input "text" at bounding box center [358, 136] width 151 height 30
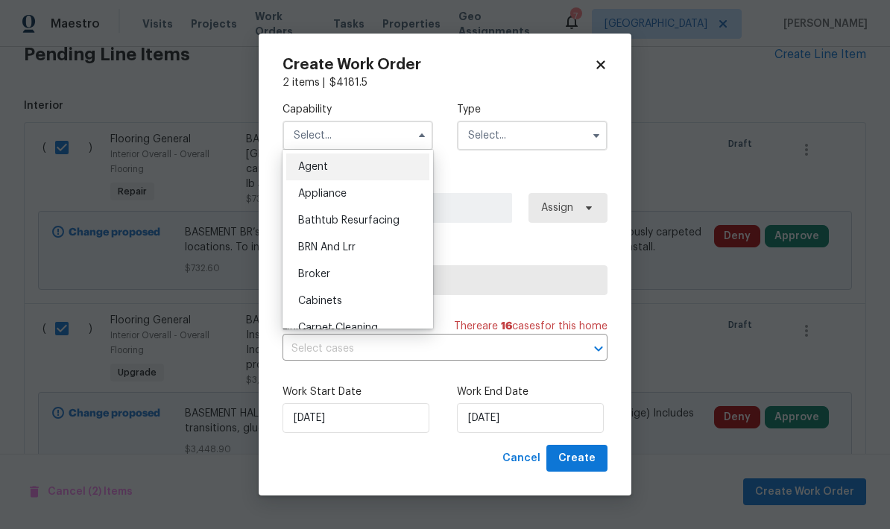
checkbox input "false"
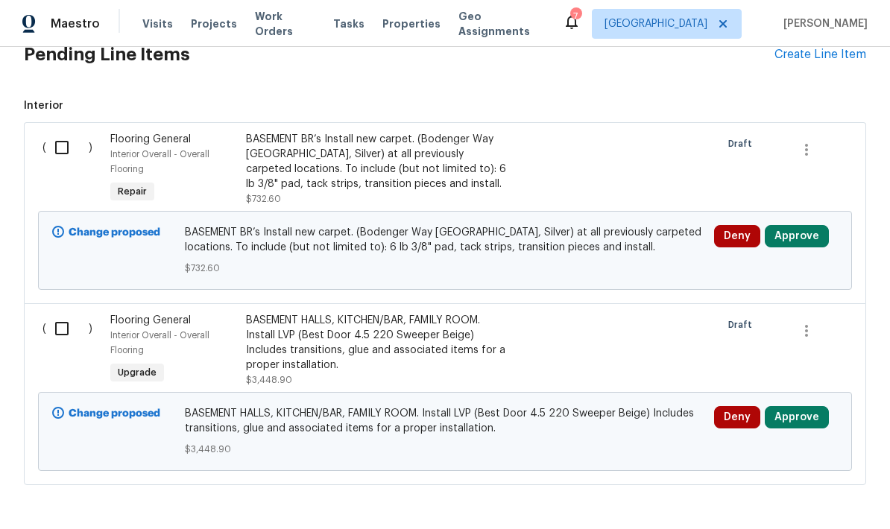
click at [274, 132] on div "BASEMENT BR’s Install new carpet. (Bodenger Way 945 Winter Ash, Silver) at all …" at bounding box center [377, 162] width 262 height 60
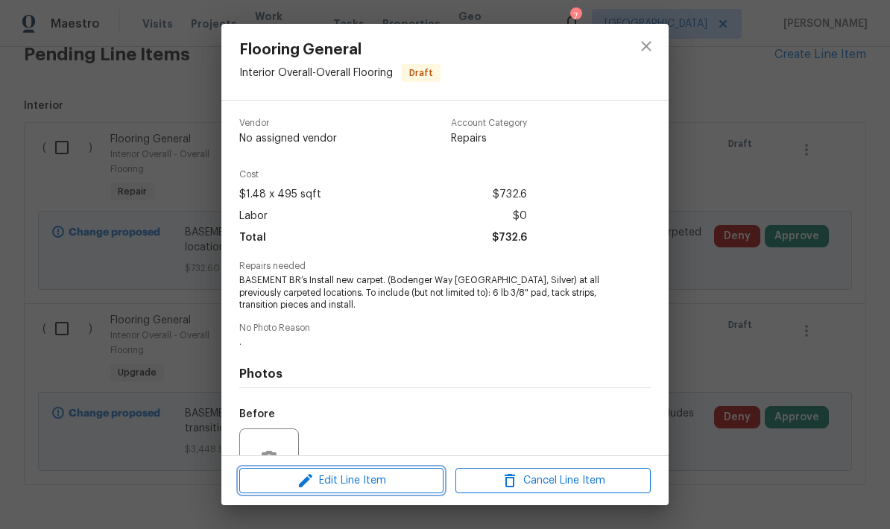
click at [341, 478] on span "Edit Line Item" at bounding box center [341, 481] width 195 height 19
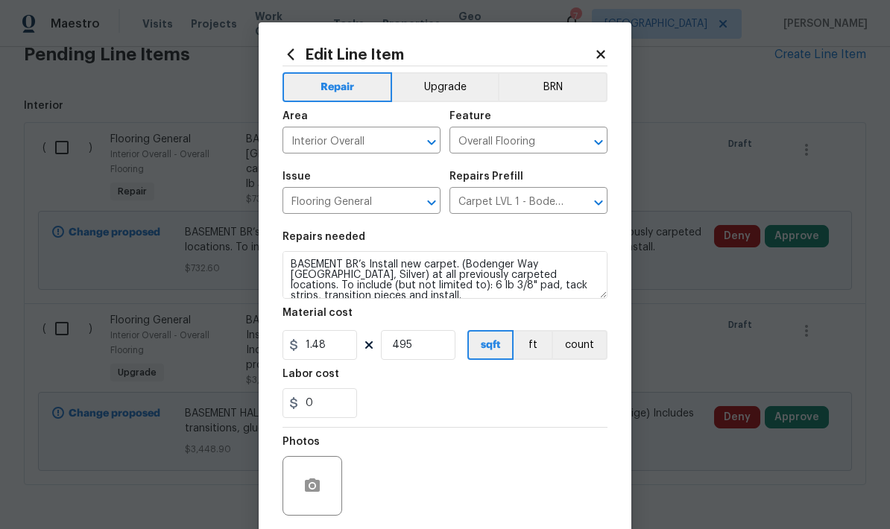
click at [447, 92] on button "Upgrade" at bounding box center [445, 87] width 107 height 30
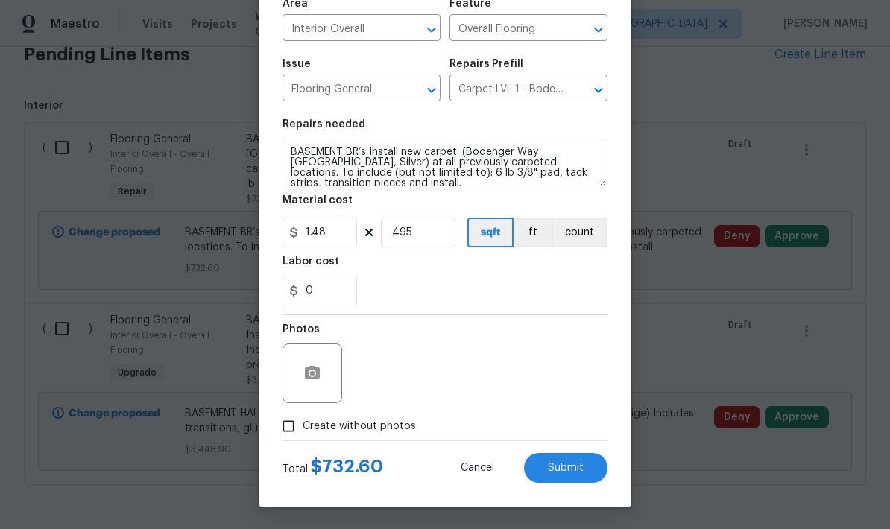
scroll to position [116, 0]
click at [564, 475] on button "Submit" at bounding box center [565, 468] width 83 height 30
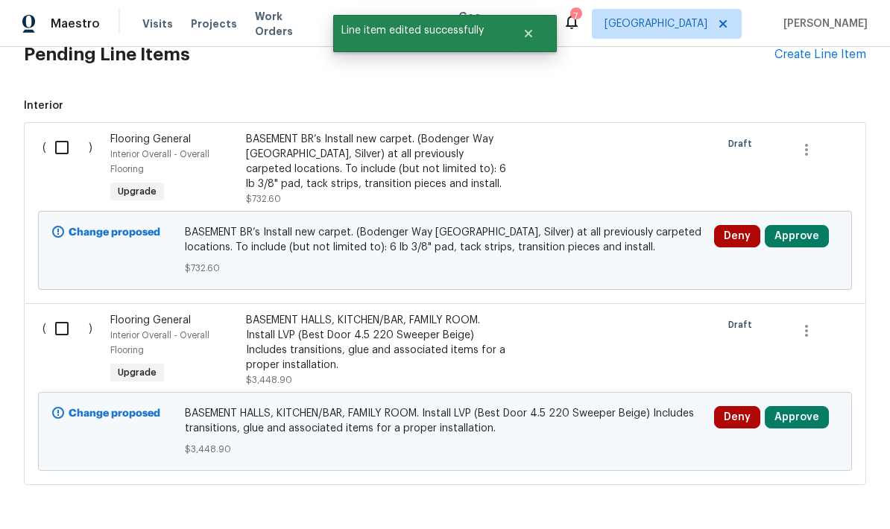
scroll to position [0, 0]
click at [62, 132] on input "checkbox" at bounding box center [67, 147] width 42 height 31
checkbox input "true"
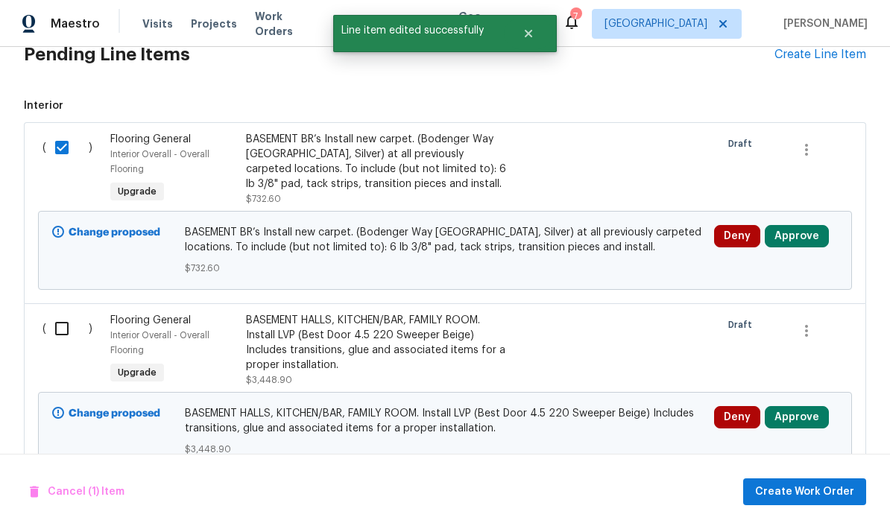
click at [71, 313] on input "checkbox" at bounding box center [67, 328] width 42 height 31
checkbox input "true"
click at [796, 498] on span "Create Work Order" at bounding box center [804, 492] width 99 height 19
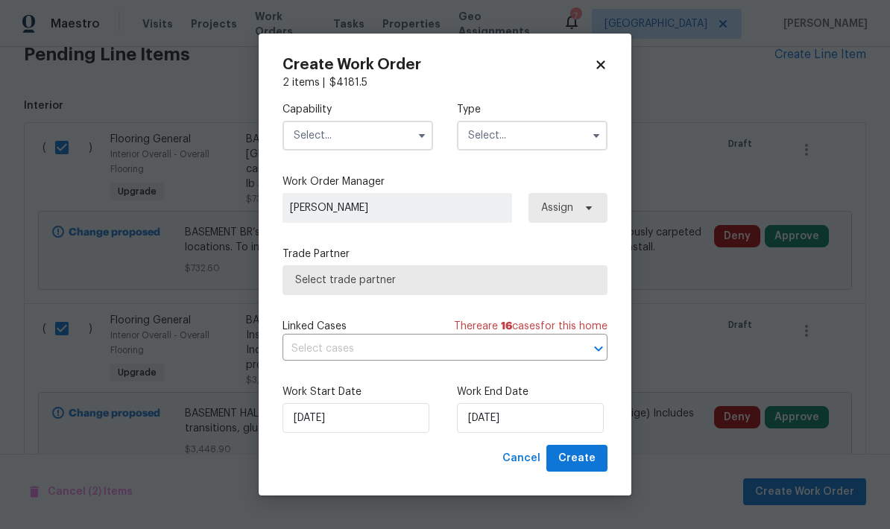
click at [315, 137] on input "text" at bounding box center [358, 136] width 151 height 30
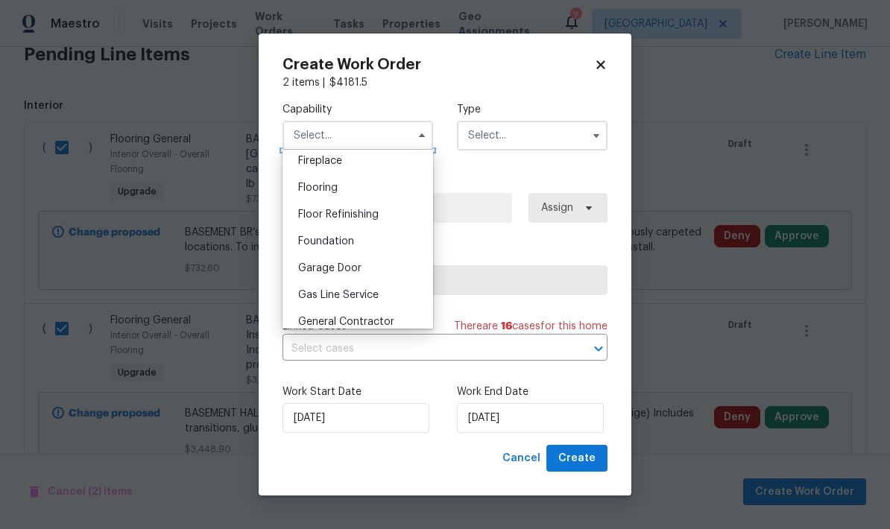
scroll to position [561, 0]
click at [294, 188] on div "Flooring" at bounding box center [357, 184] width 143 height 27
type input "Flooring"
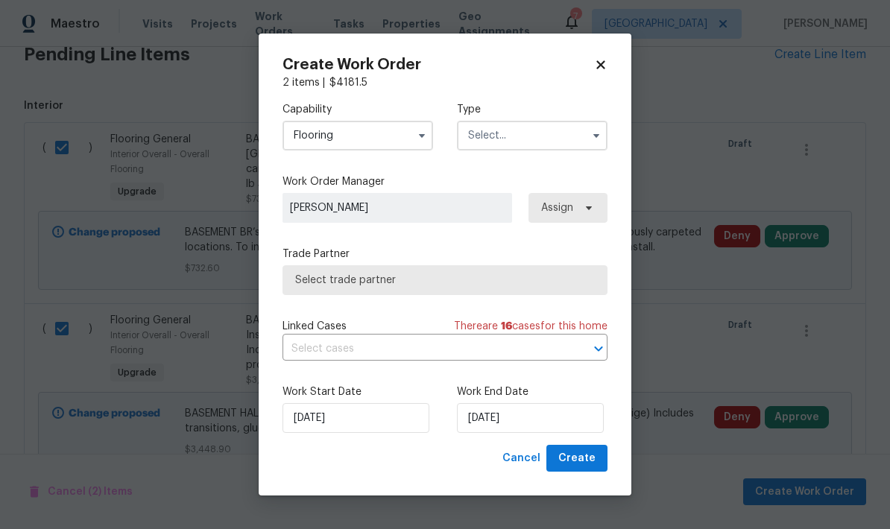
click at [478, 134] on input "text" at bounding box center [532, 136] width 151 height 30
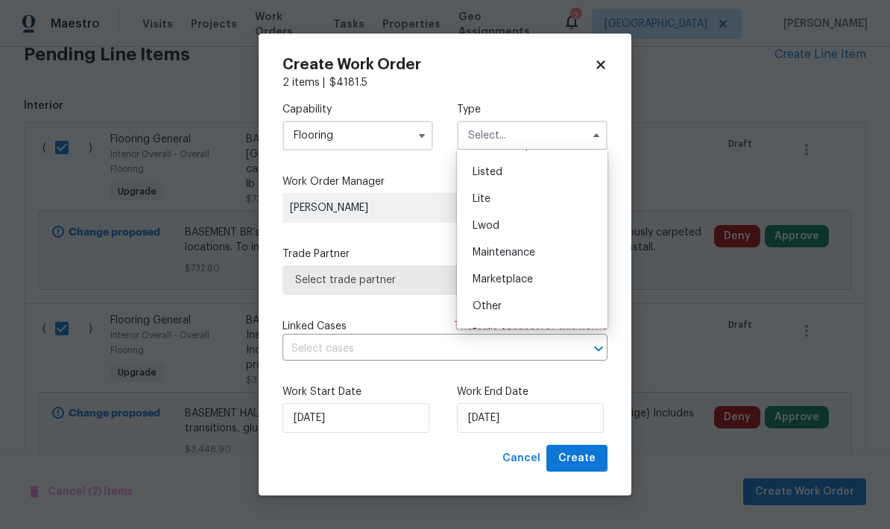
scroll to position [157, 0]
click at [482, 174] on span "Listed" at bounding box center [488, 171] width 30 height 10
type input "Listed"
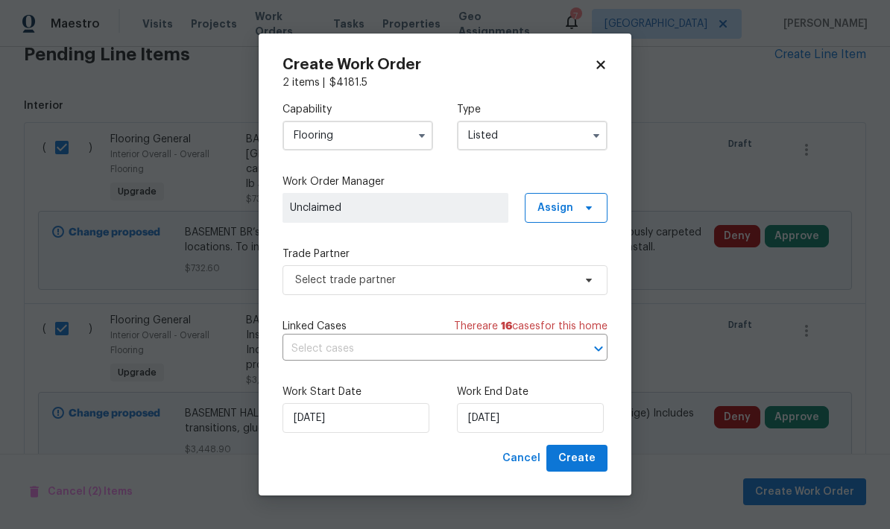
click at [306, 212] on span "Unclaimed" at bounding box center [395, 208] width 211 height 15
click at [559, 201] on span "Assign" at bounding box center [556, 208] width 36 height 15
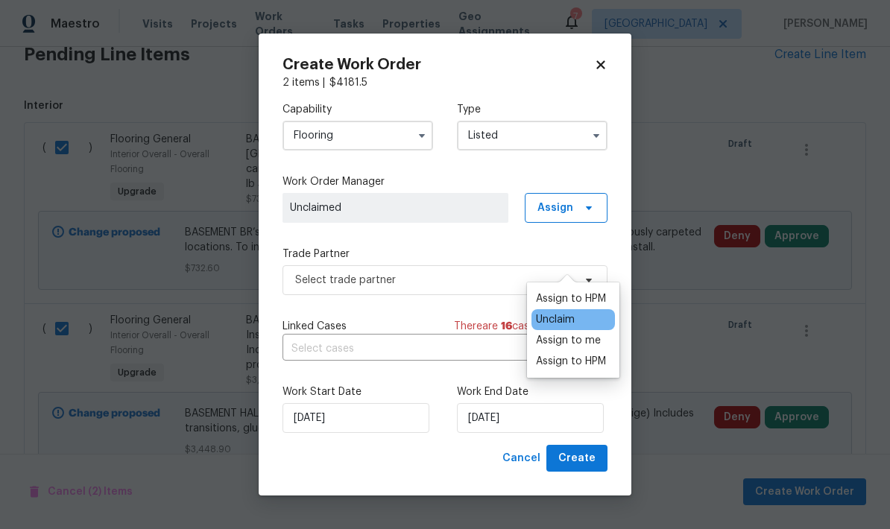
click at [542, 333] on div "Assign to me" at bounding box center [568, 340] width 65 height 15
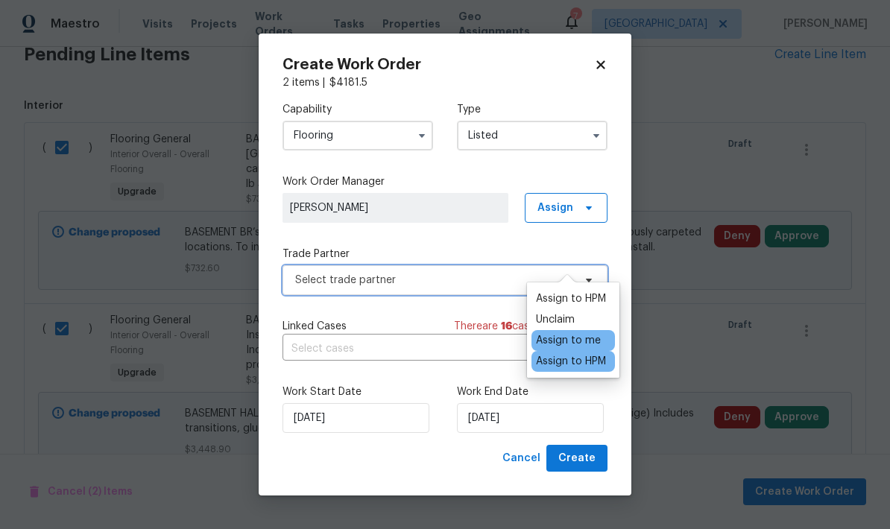
click at [324, 282] on span "Select trade partner" at bounding box center [434, 280] width 278 height 15
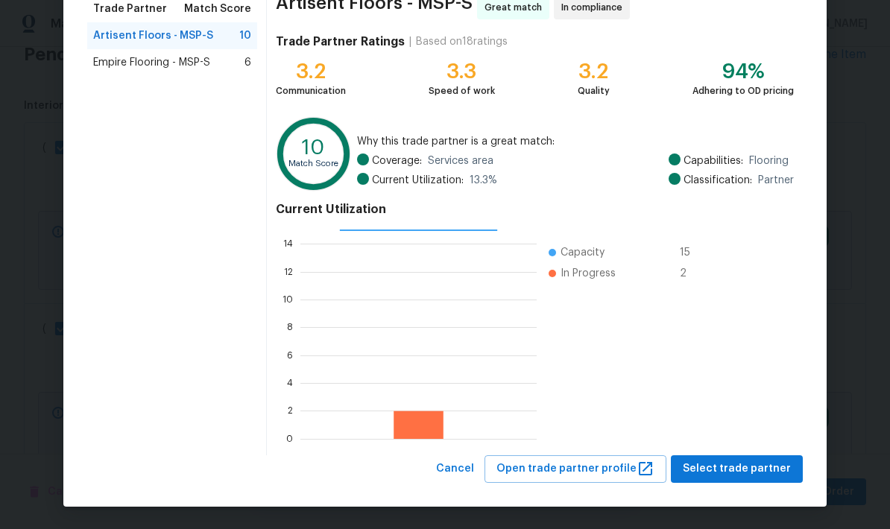
scroll to position [128, 0]
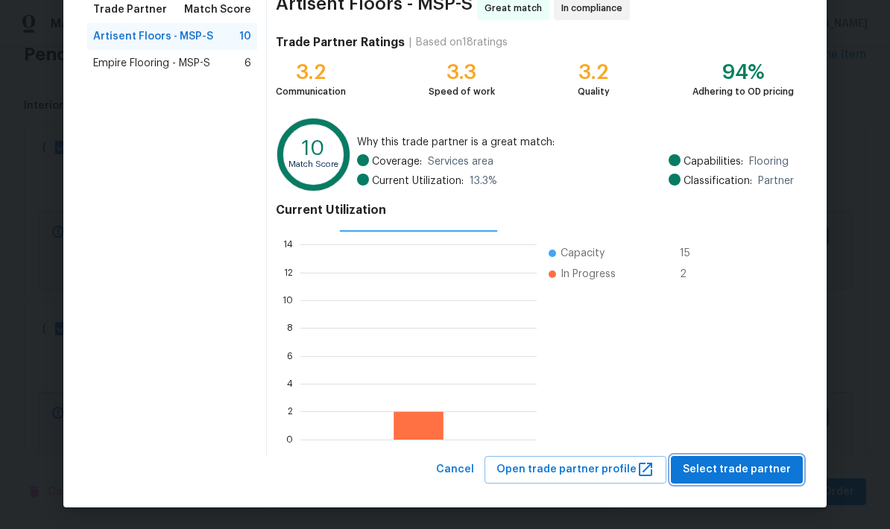
click at [733, 472] on span "Select trade partner" at bounding box center [737, 470] width 108 height 19
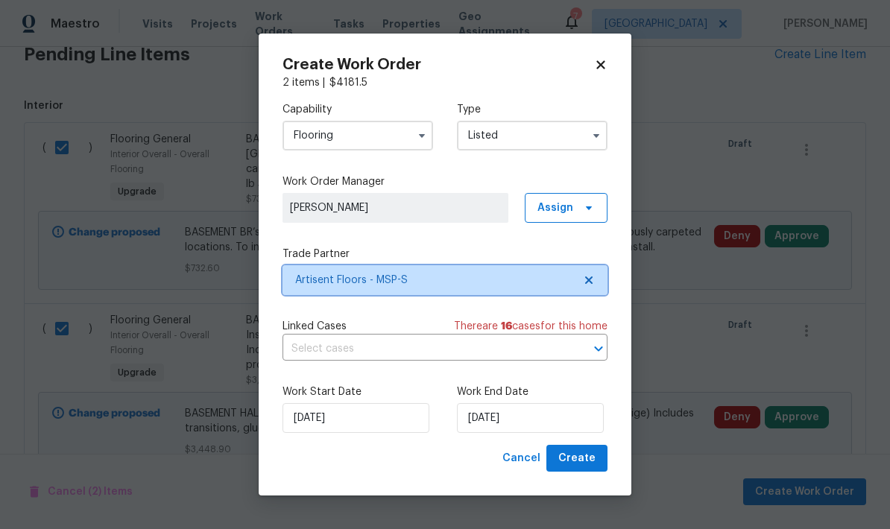
scroll to position [0, 0]
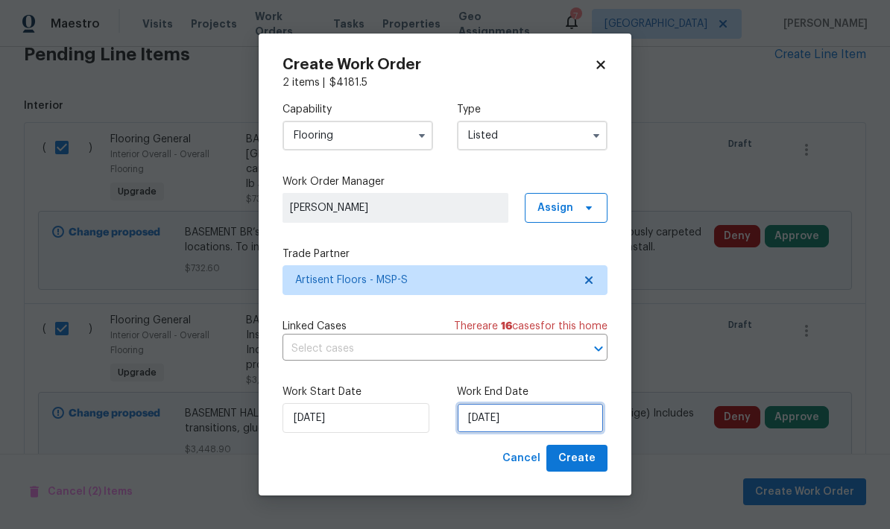
click at [542, 417] on input "9/2/2025" at bounding box center [530, 418] width 147 height 30
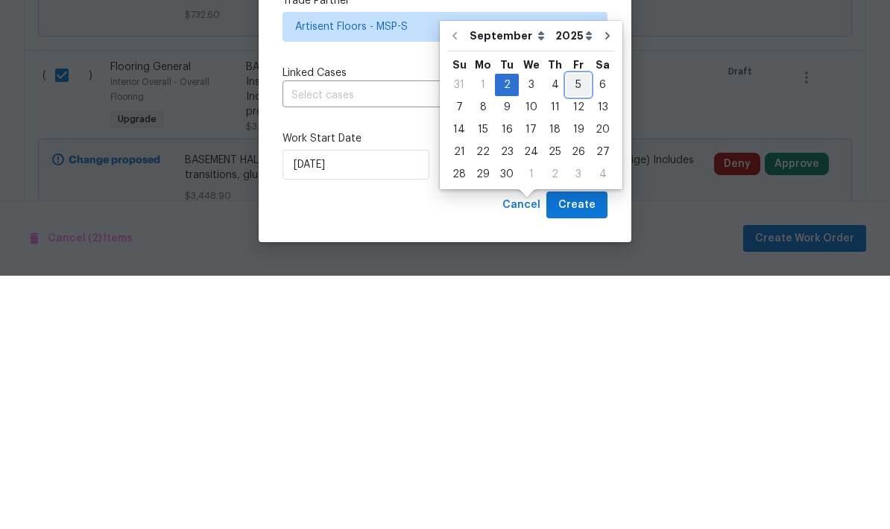
click at [569, 328] on div "5" at bounding box center [579, 338] width 24 height 21
type input "9/5/2025"
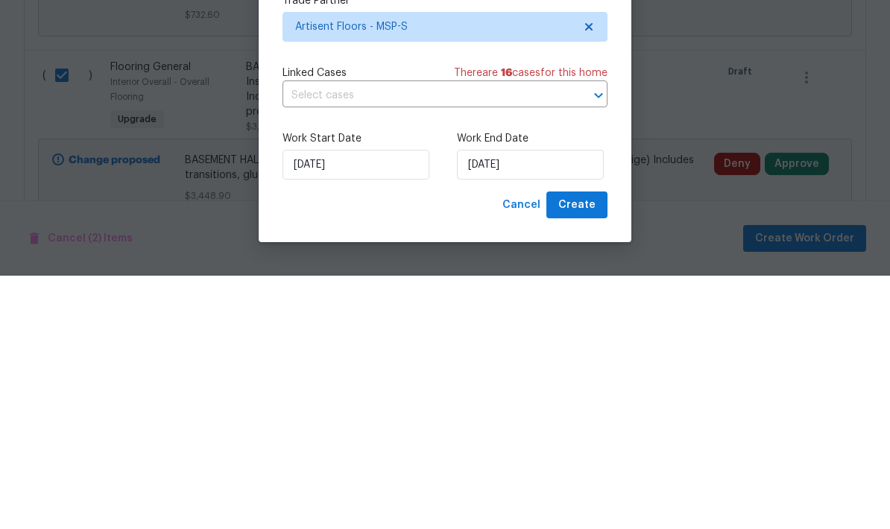
scroll to position [60, 0]
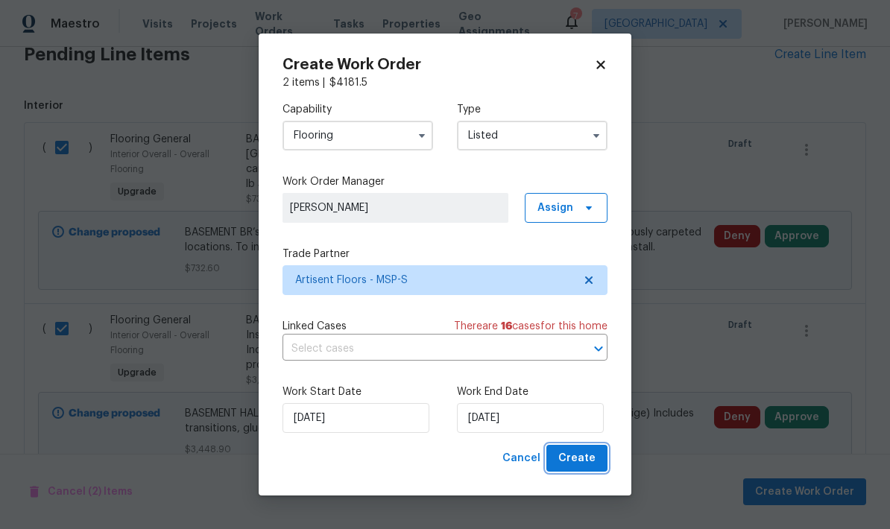
click at [565, 462] on span "Create" at bounding box center [576, 459] width 37 height 19
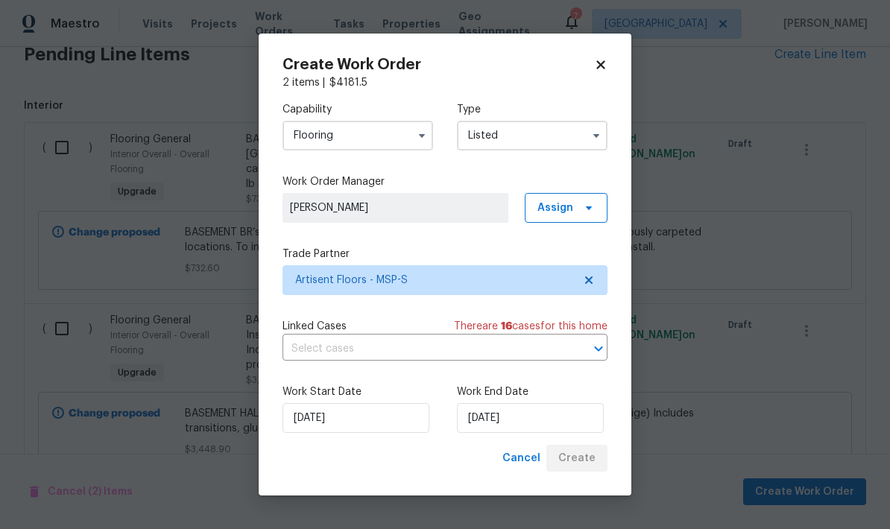
checkbox input "false"
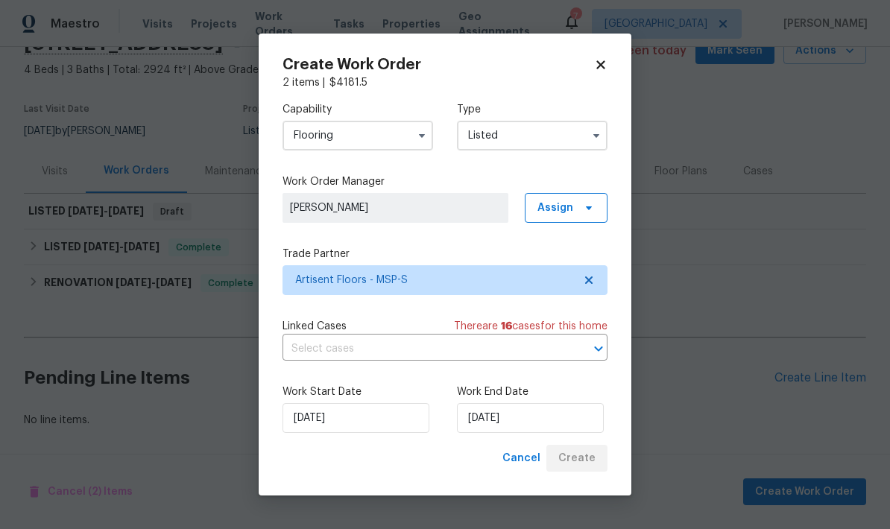
scroll to position [16, 0]
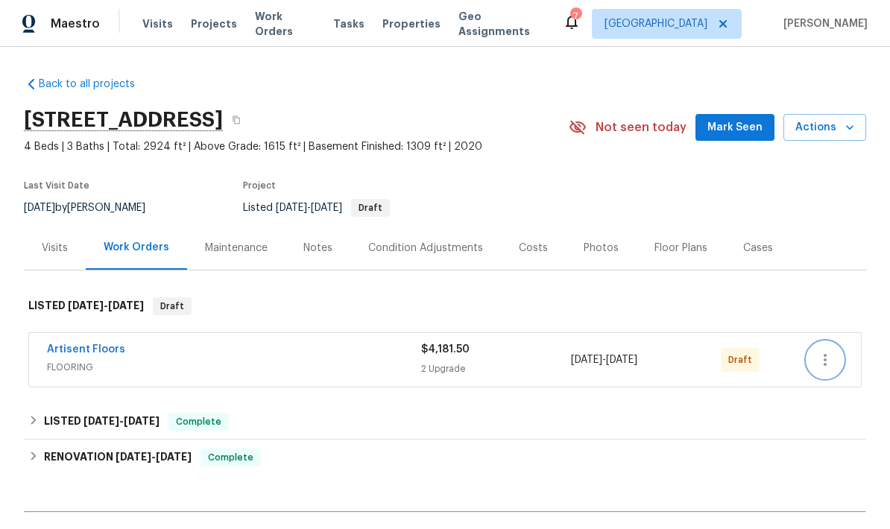
click at [824, 364] on icon "button" at bounding box center [825, 360] width 18 height 18
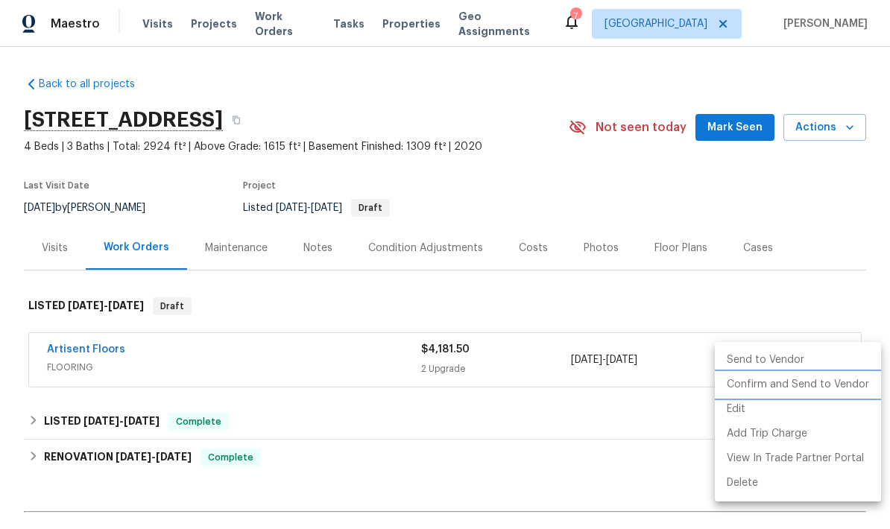
click at [746, 390] on li "Confirm and Send to Vendor" at bounding box center [798, 385] width 166 height 25
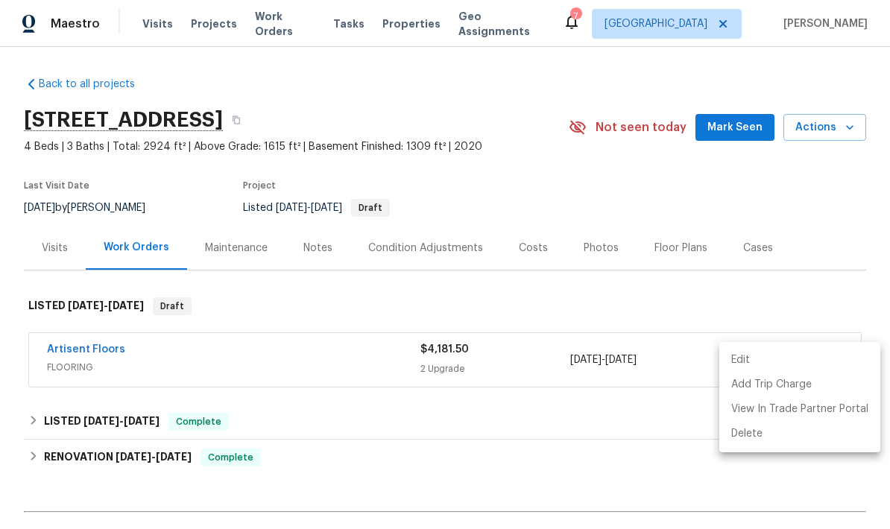
click at [67, 345] on div at bounding box center [445, 264] width 890 height 529
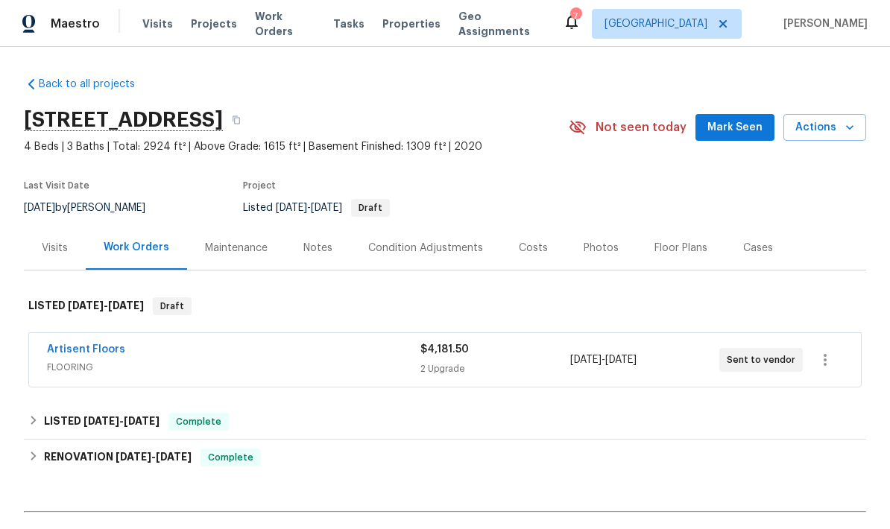
click at [54, 351] on link "Artisent Floors" at bounding box center [86, 349] width 78 height 10
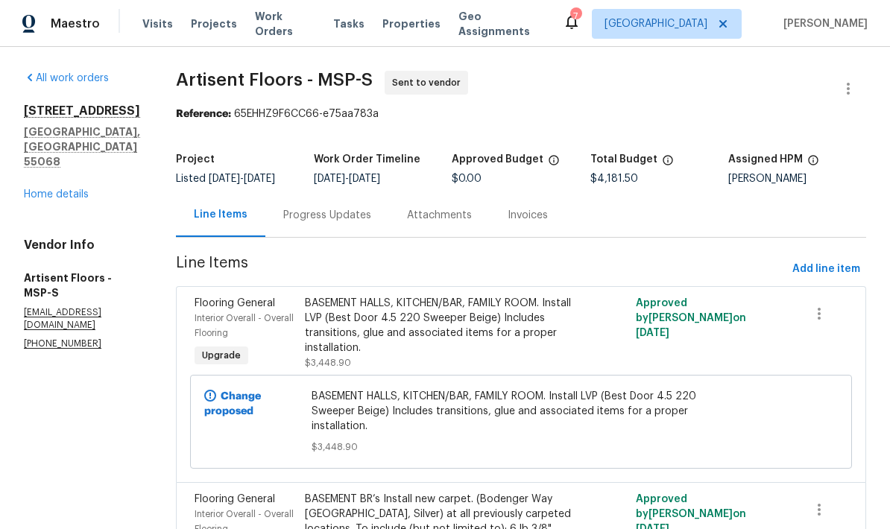
click at [303, 218] on div "Progress Updates" at bounding box center [327, 215] width 88 height 15
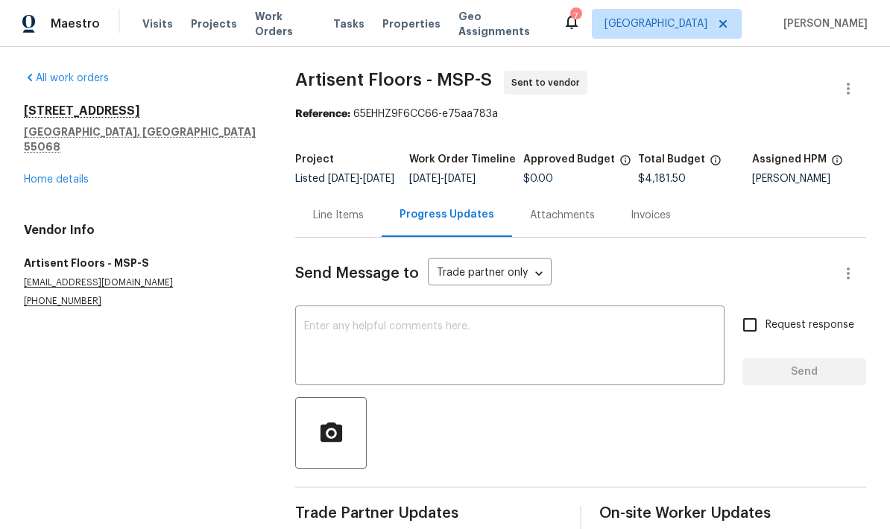
click at [316, 334] on textarea at bounding box center [510, 347] width 412 height 52
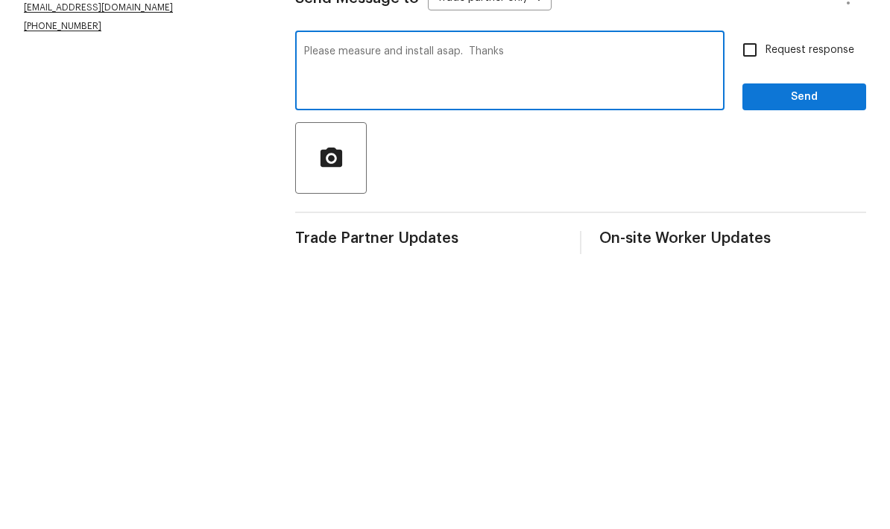
type textarea "Please measure and install asap. Thanks"
click at [750, 309] on input "Request response" at bounding box center [749, 324] width 31 height 31
checkbox input "true"
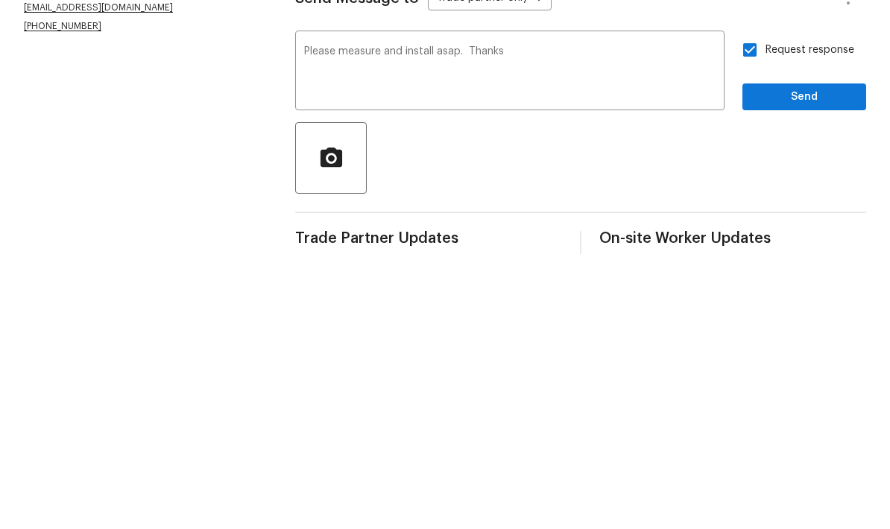
scroll to position [36, 0]
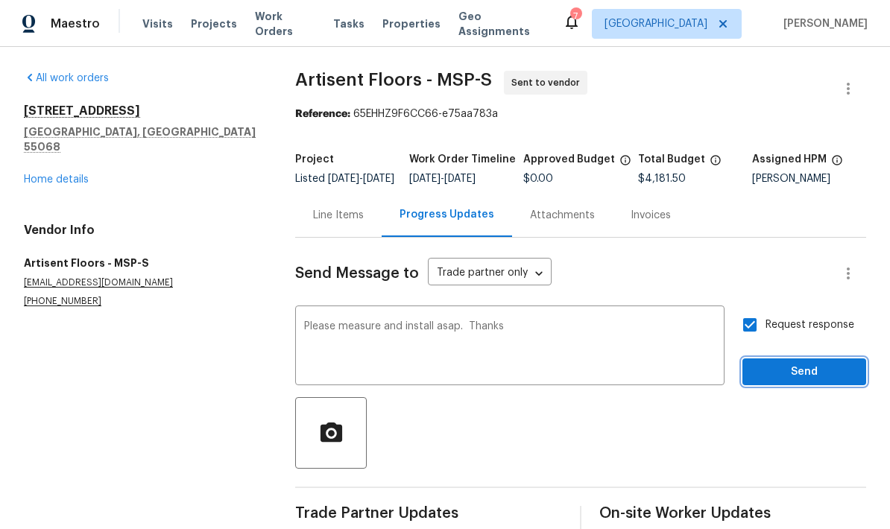
click at [778, 363] on span "Send" at bounding box center [804, 372] width 100 height 19
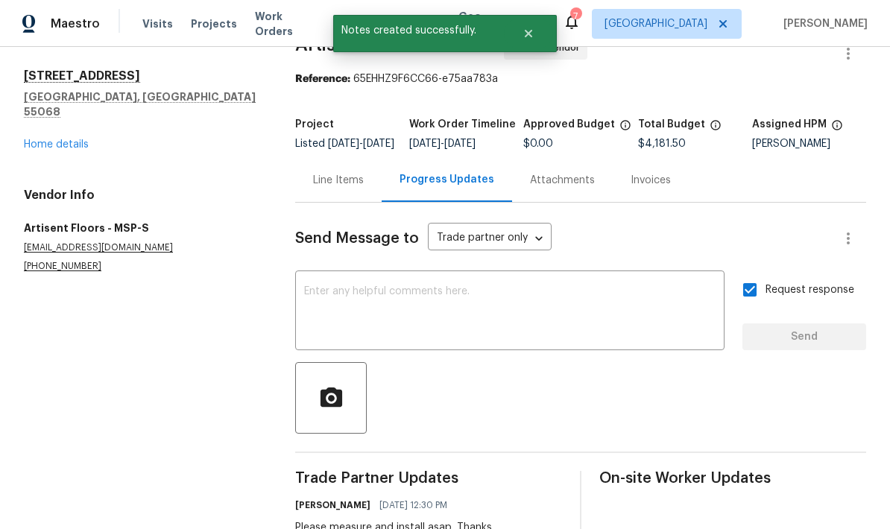
scroll to position [34, 0]
click at [37, 140] on link "Home details" at bounding box center [56, 145] width 65 height 10
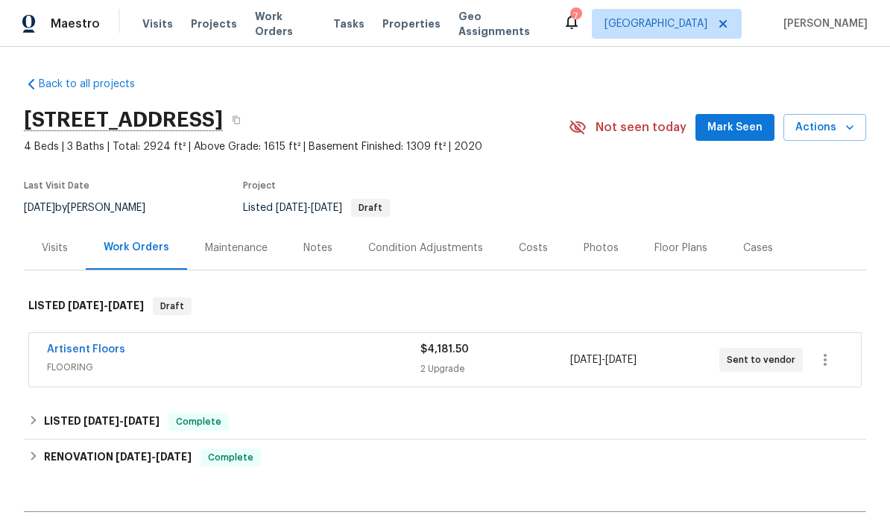
click at [833, 119] on span "Actions" at bounding box center [824, 128] width 59 height 19
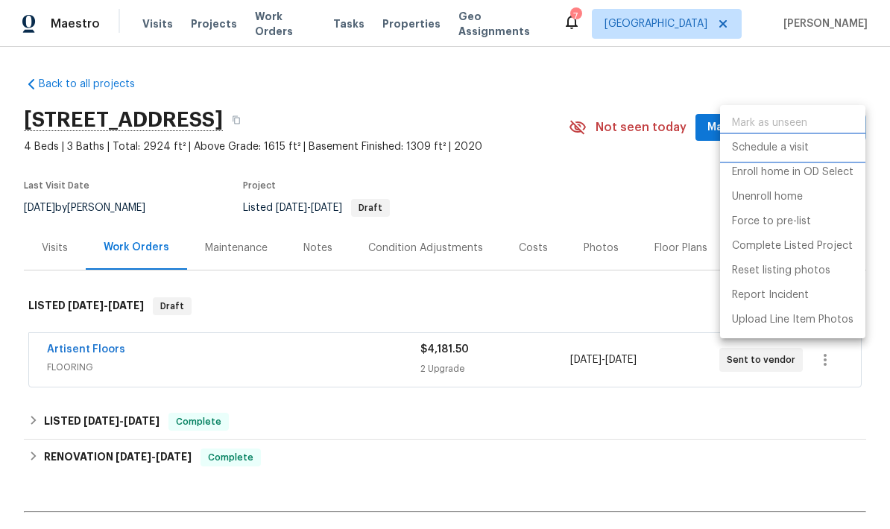
click at [735, 148] on p "Schedule a visit" at bounding box center [770, 148] width 77 height 16
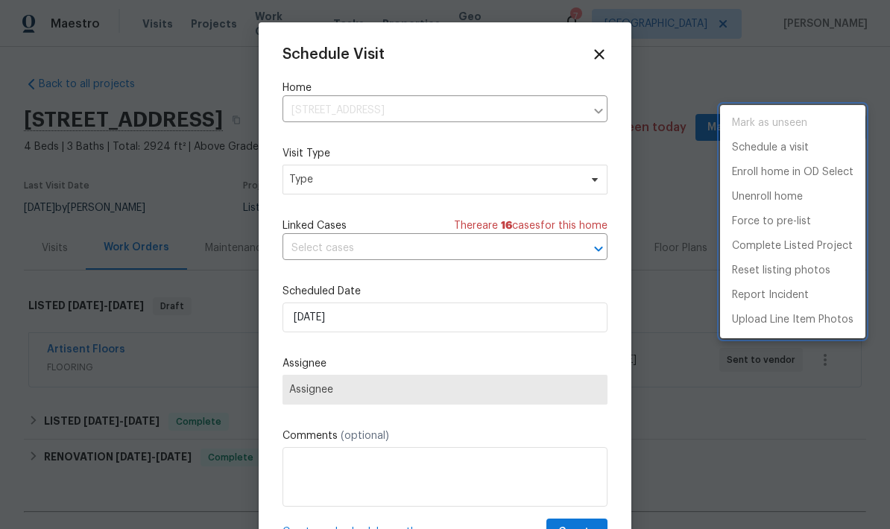
click at [312, 181] on div at bounding box center [445, 264] width 890 height 529
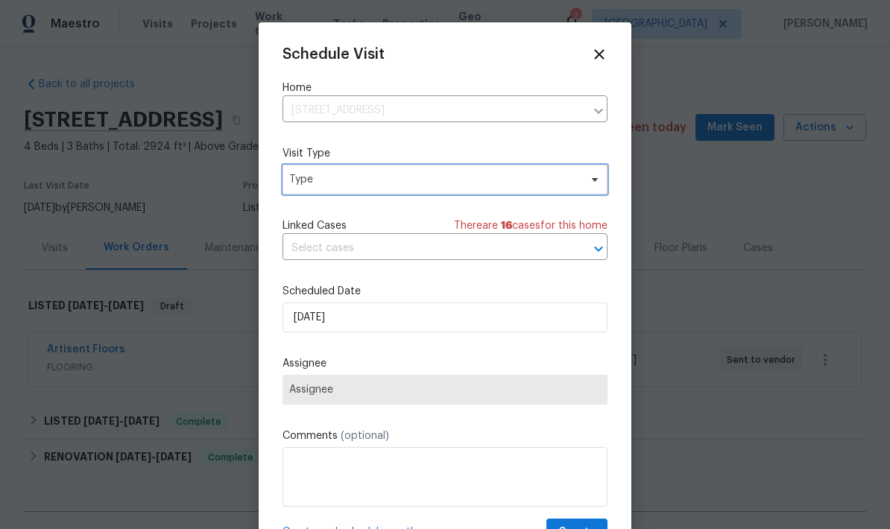
click at [294, 186] on span "Type" at bounding box center [434, 179] width 290 height 15
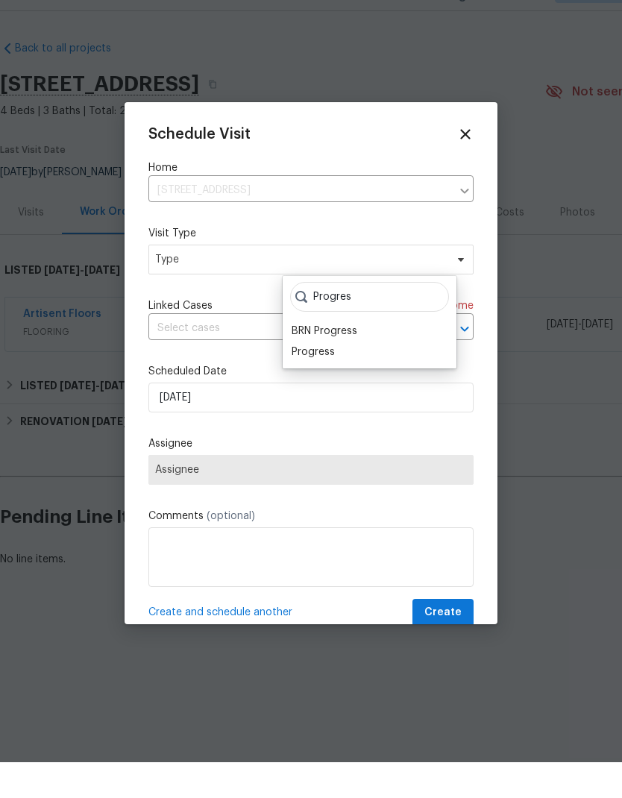
type input "Progres"
click at [310, 380] on div "Progress" at bounding box center [312, 387] width 43 height 15
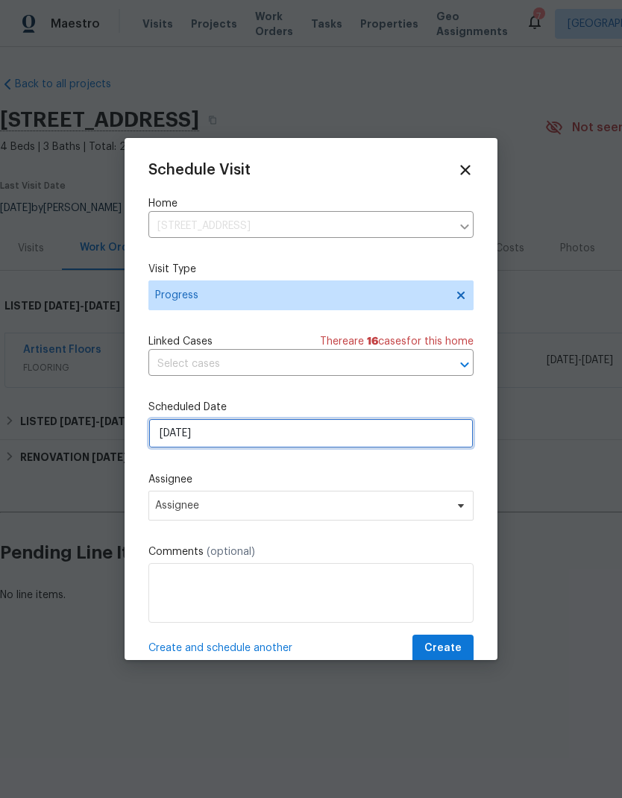
click at [218, 432] on input "9/2/2025" at bounding box center [310, 433] width 325 height 30
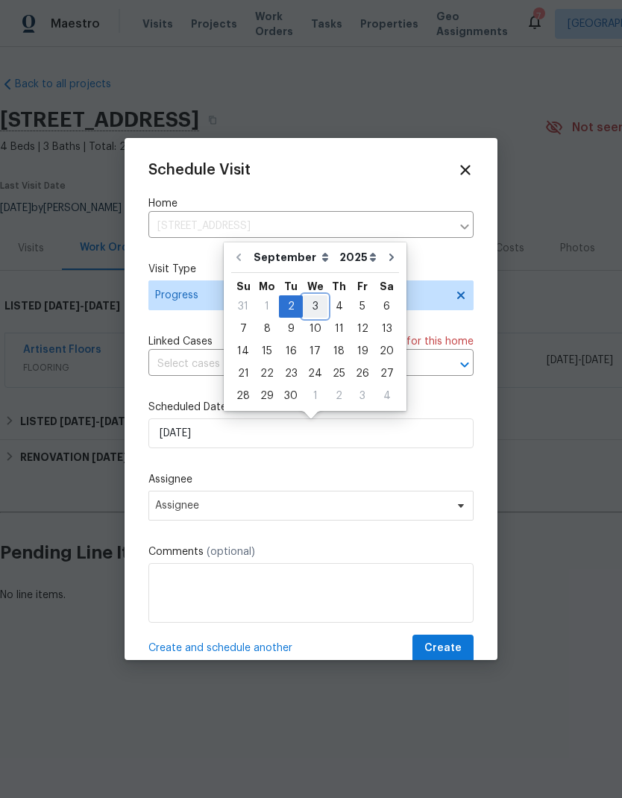
click at [311, 305] on div "3" at bounding box center [315, 306] width 25 height 21
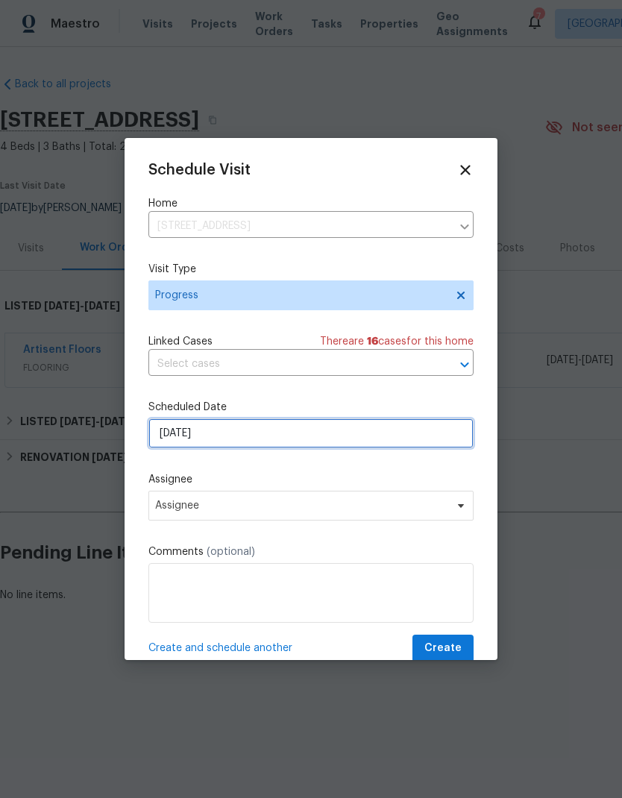
click at [224, 438] on input "9/3/2025" at bounding box center [310, 433] width 325 height 30
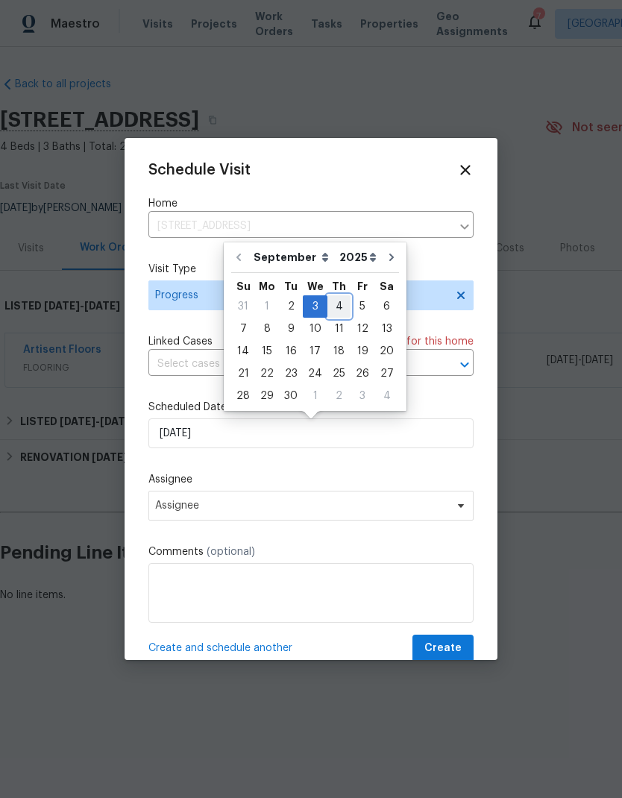
click at [330, 305] on div "4" at bounding box center [338, 306] width 23 height 21
type input "9/4/2025"
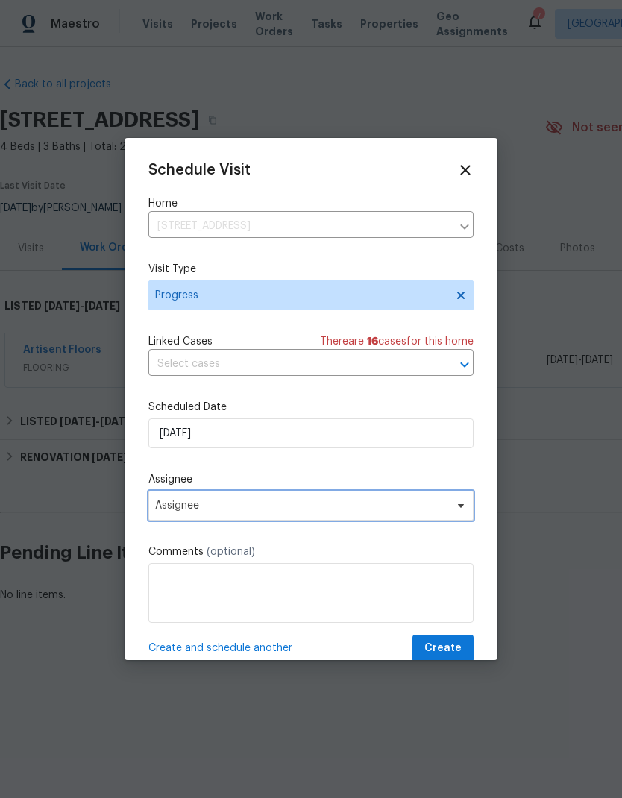
click at [193, 509] on span "Assignee" at bounding box center [301, 505] width 292 height 12
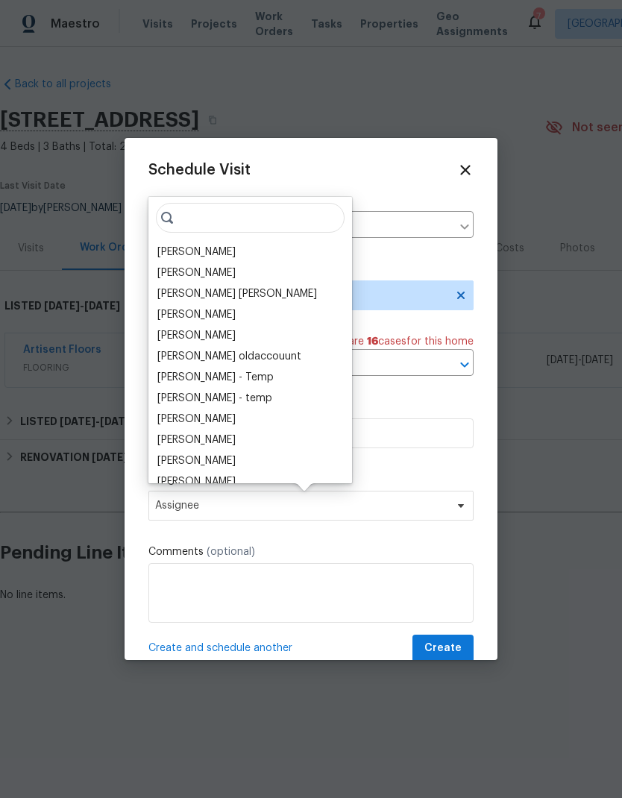
click at [164, 248] on div "[PERSON_NAME]" at bounding box center [196, 252] width 78 height 15
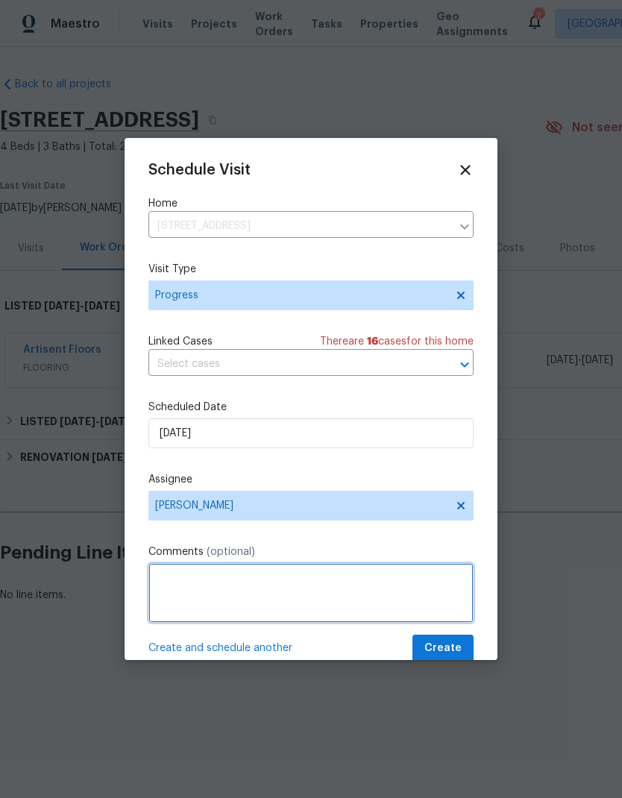
click at [177, 529] on textarea at bounding box center [310, 593] width 325 height 60
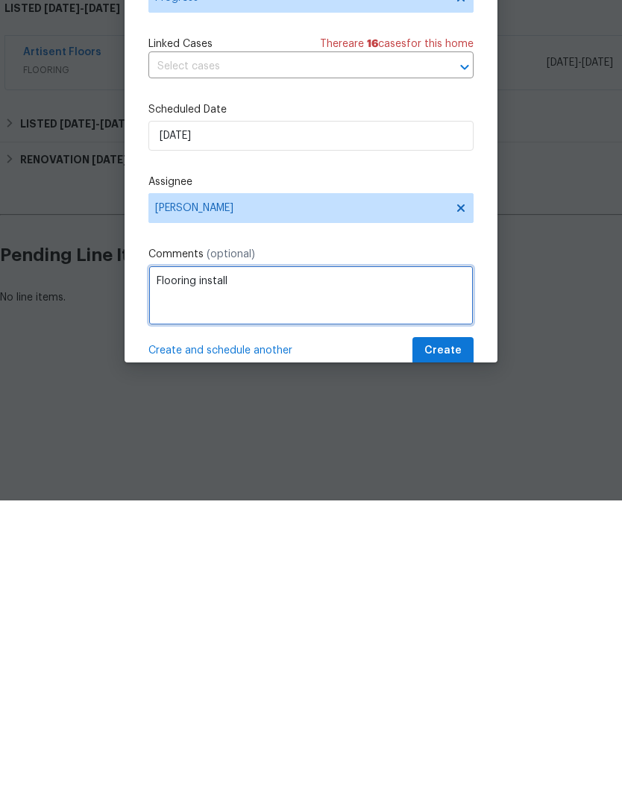
type textarea "Flooring install"
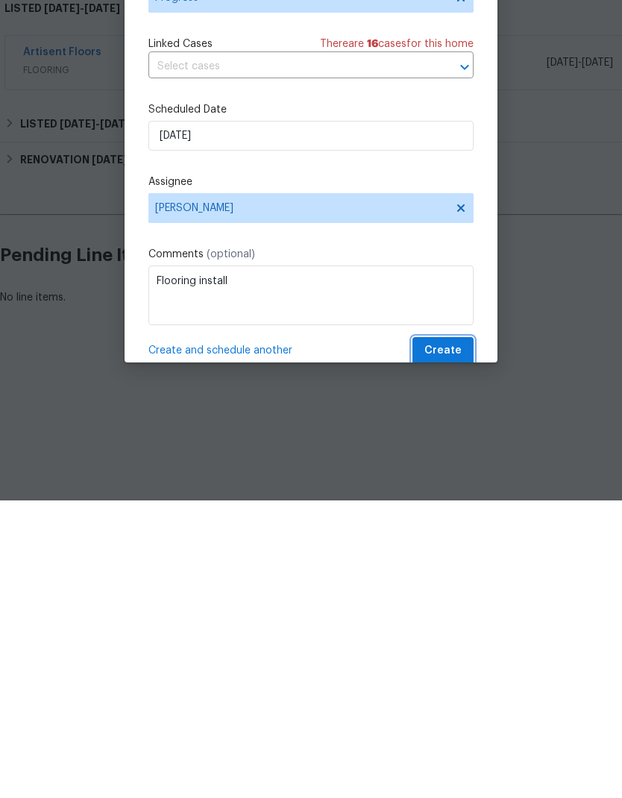
click at [443, 529] on button "Create" at bounding box center [442, 648] width 61 height 28
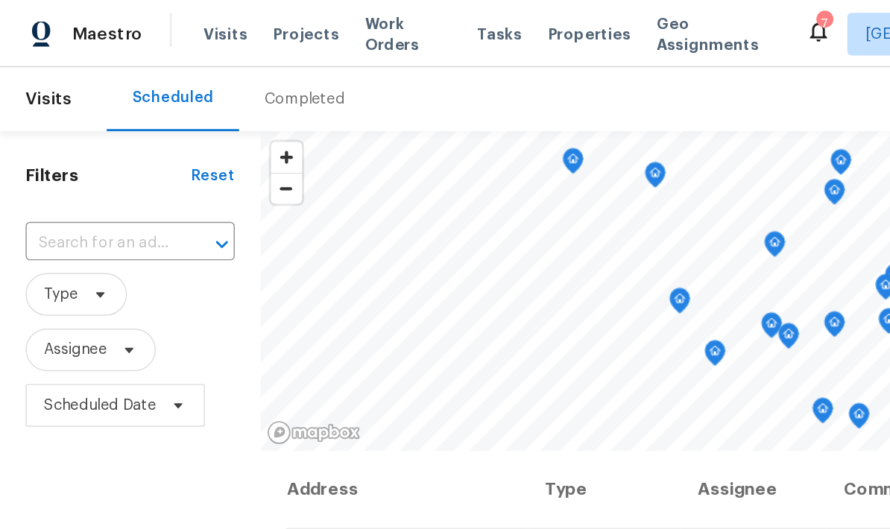
click at [151, 28] on span "Visits" at bounding box center [157, 23] width 31 height 15
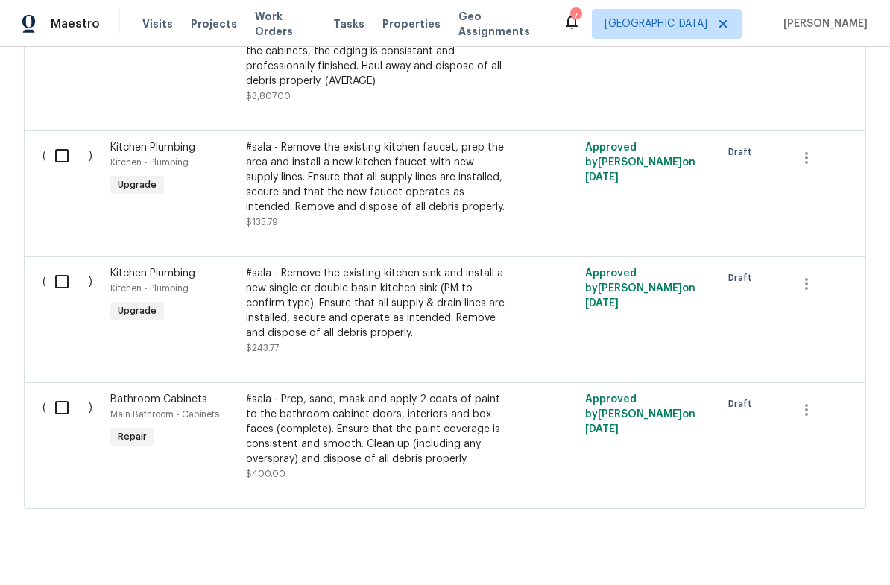
scroll to position [1686, 0]
click at [316, 432] on div "#sala - Prep, sand, mask and apply 2 coats of paint to the bathroom cabinet doo…" at bounding box center [377, 430] width 262 height 75
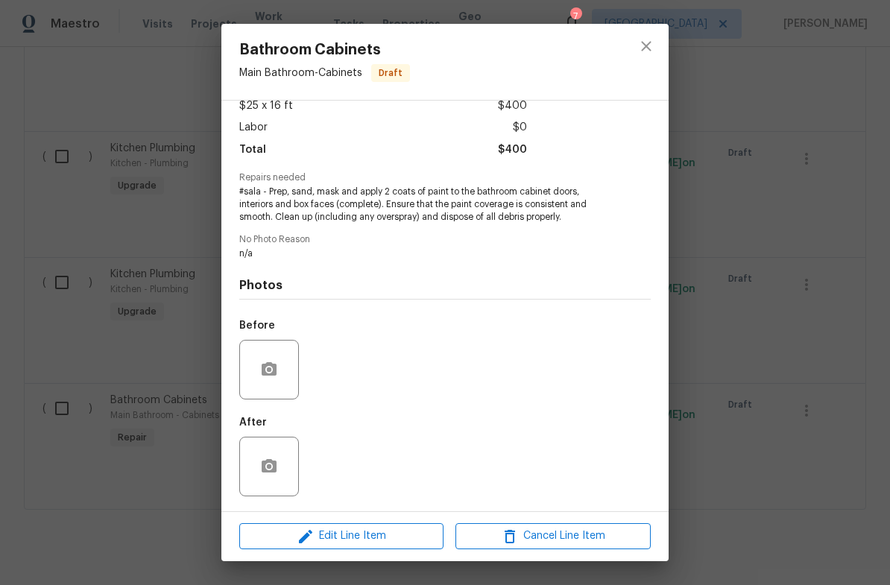
scroll to position [92, 0]
click at [647, 47] on icon "close" at bounding box center [646, 46] width 10 height 10
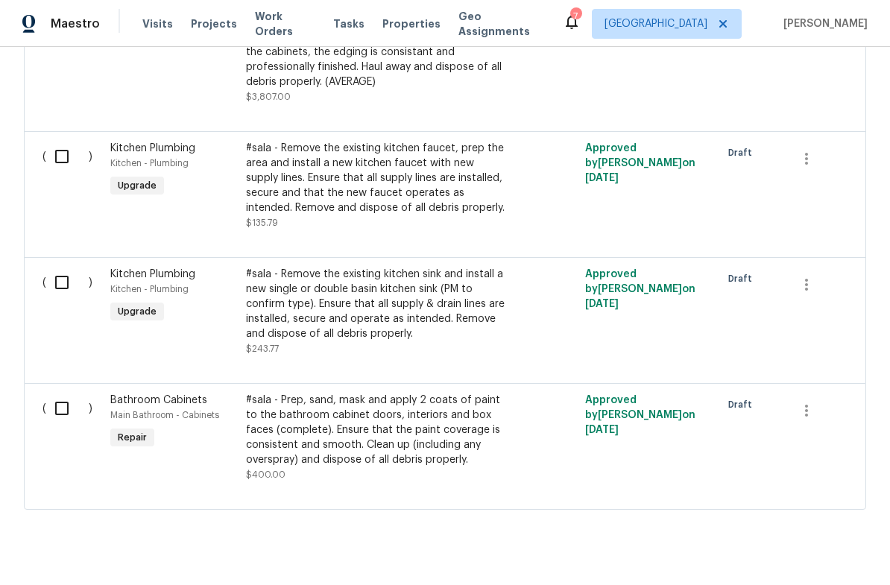
click at [60, 418] on input "checkbox" at bounding box center [67, 408] width 42 height 31
checkbox input "true"
click at [58, 298] on input "checkbox" at bounding box center [67, 282] width 42 height 31
checkbox input "true"
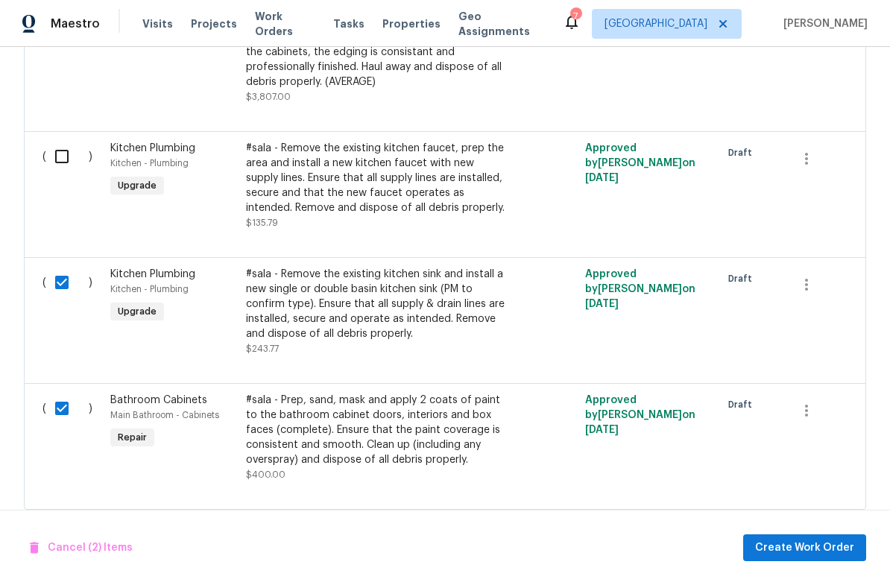
click at [65, 166] on input "checkbox" at bounding box center [67, 156] width 42 height 31
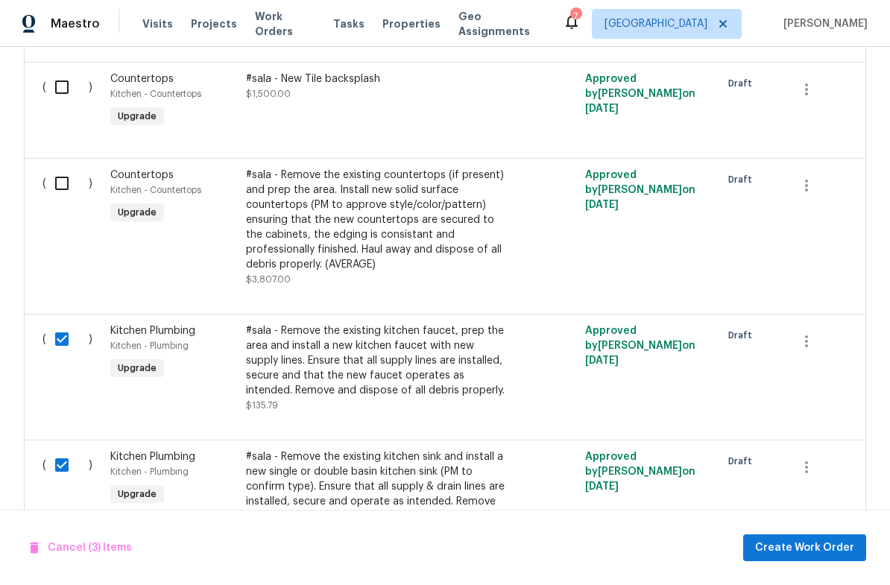
scroll to position [1452, 0]
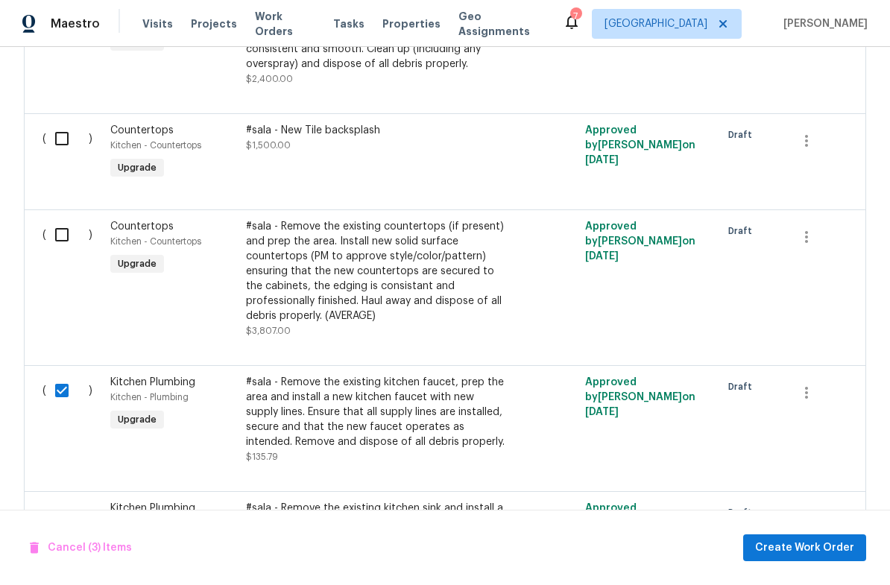
click at [55, 405] on input "checkbox" at bounding box center [67, 390] width 42 height 31
checkbox input "false"
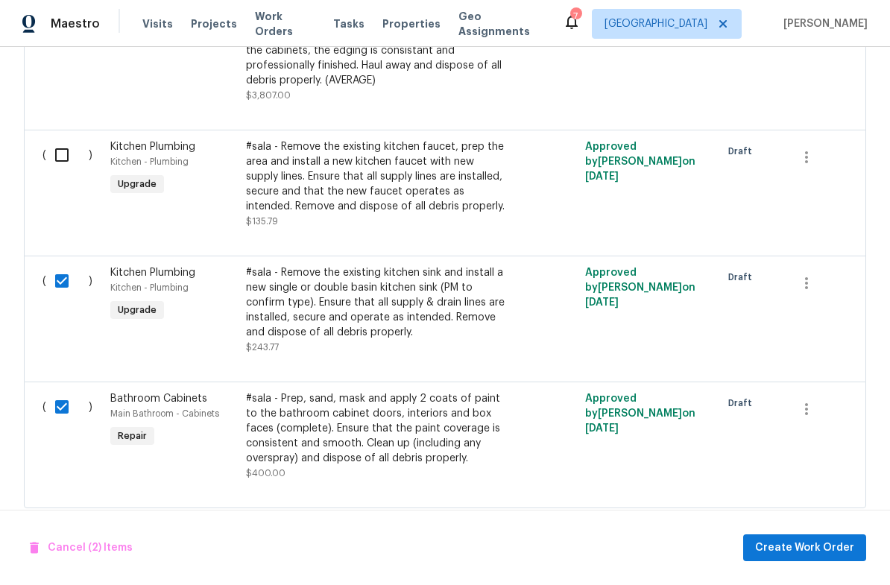
scroll to position [1686, 0]
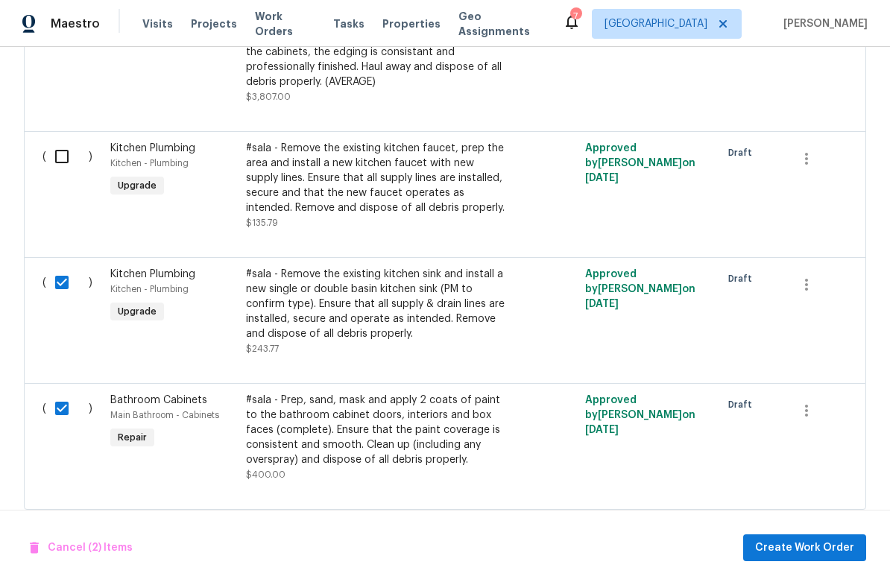
click at [57, 298] on input "checkbox" at bounding box center [67, 282] width 42 height 31
click at [56, 298] on input "checkbox" at bounding box center [67, 282] width 42 height 31
click at [60, 298] on input "checkbox" at bounding box center [67, 282] width 42 height 31
checkbox input "false"
click at [57, 423] on input "checkbox" at bounding box center [67, 408] width 42 height 31
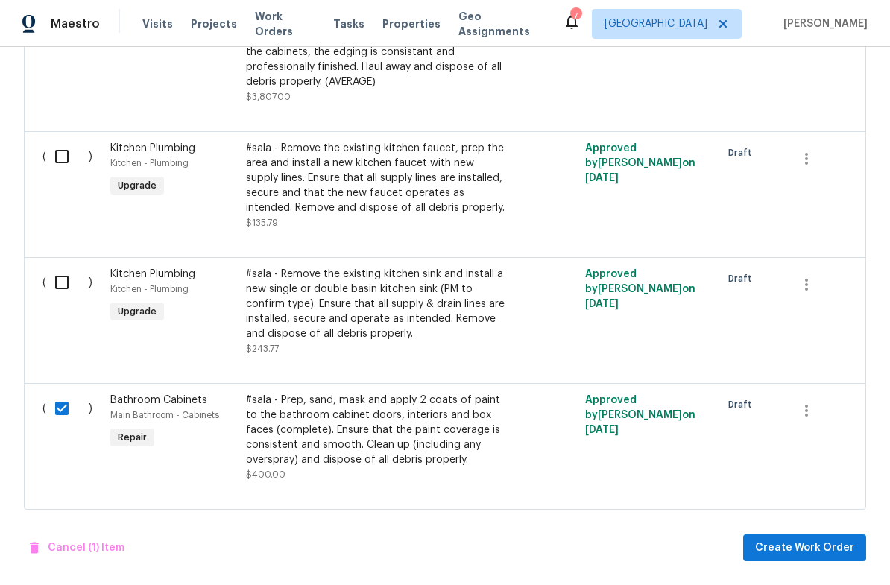
checkbox input "false"
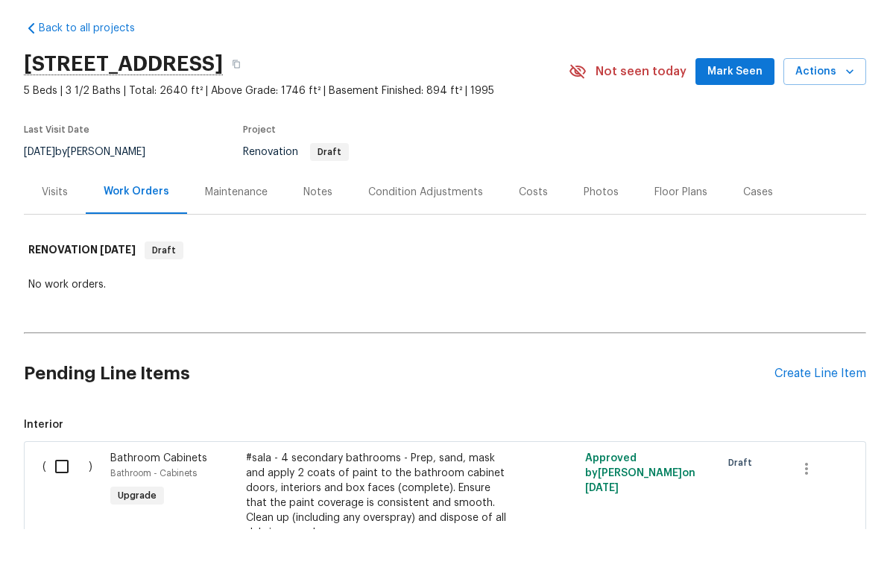
scroll to position [0, 0]
click at [58, 241] on div "Visits" at bounding box center [55, 248] width 26 height 15
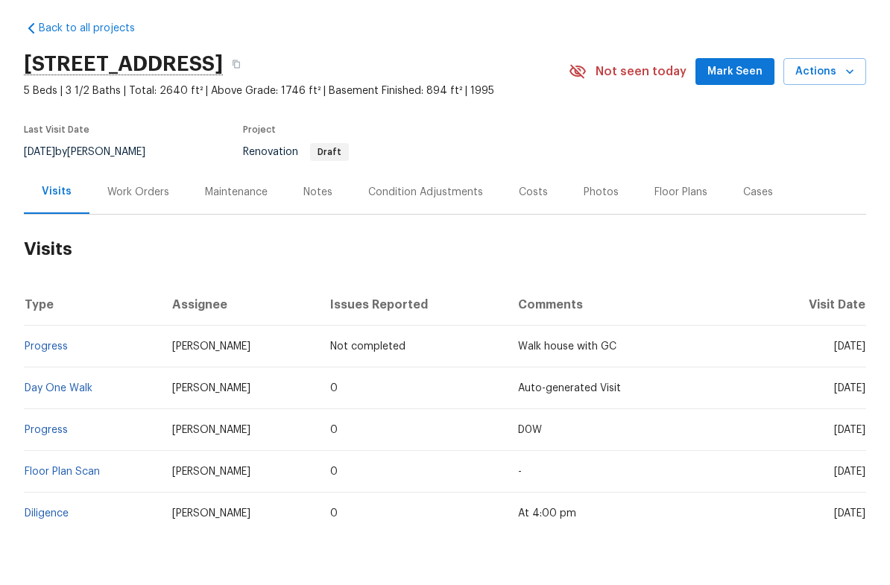
click at [7, 426] on div "Back to all projects [STREET_ADDRESS] 5 Beds | 3 1/2 Baths | Total: 2640 ft² | …" at bounding box center [445, 316] width 890 height 538
